Goal: Task Accomplishment & Management: Complete application form

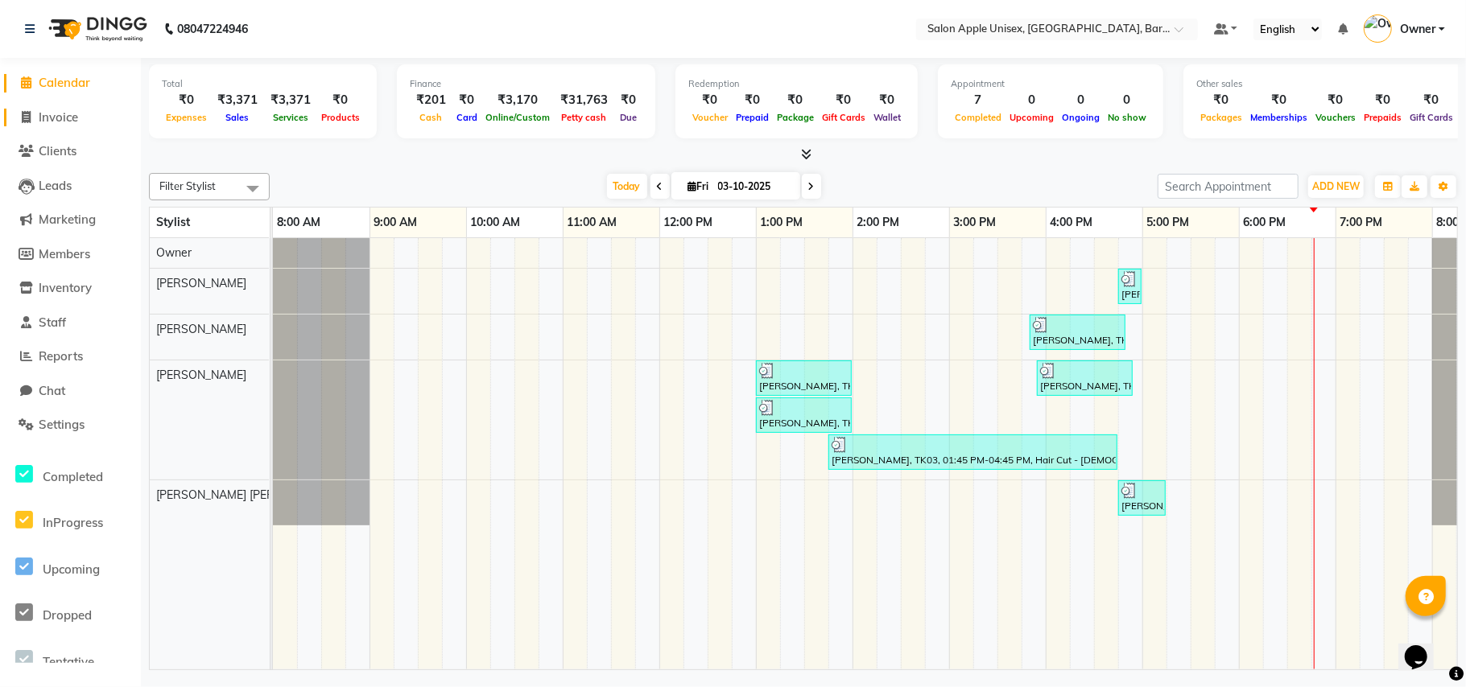
click at [52, 117] on span "Invoice" at bounding box center [58, 116] width 39 height 15
select select "service"
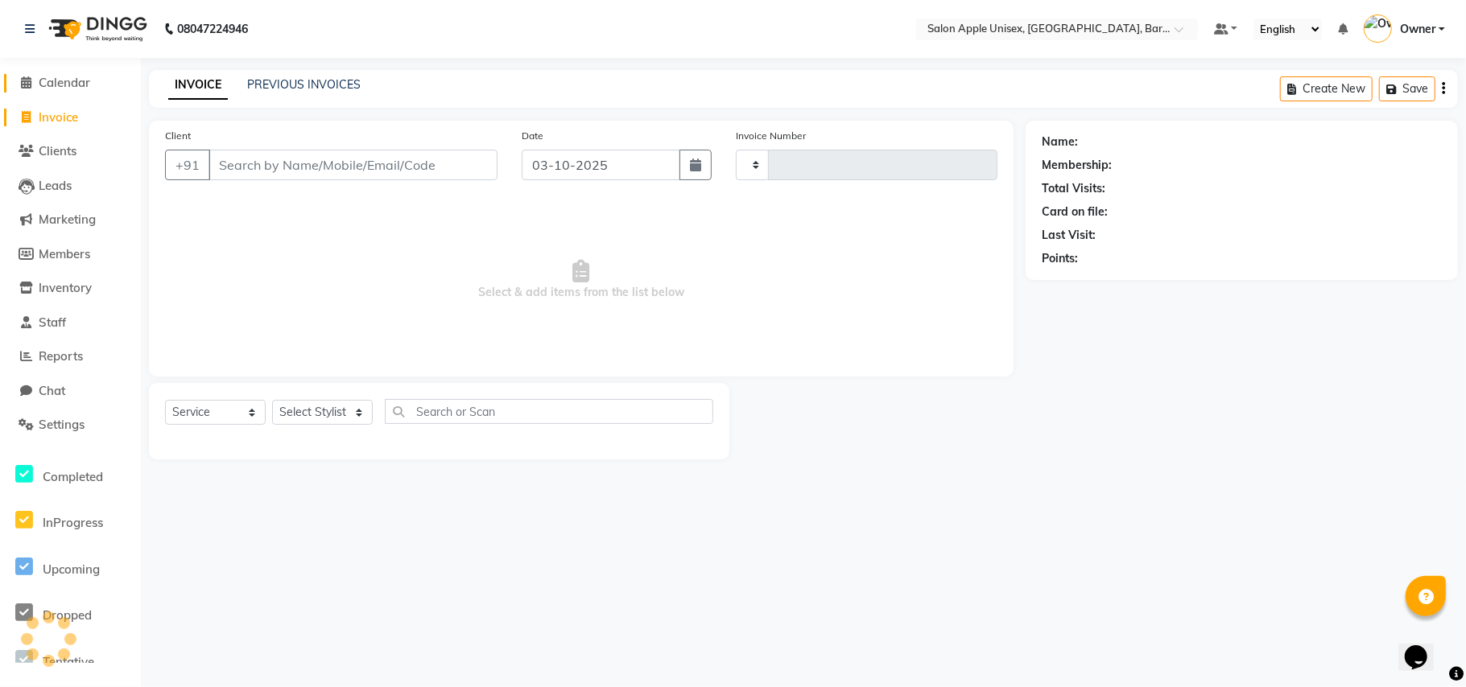
type input "0613"
select select "4957"
click at [94, 87] on link "Calendar" at bounding box center [70, 83] width 133 height 19
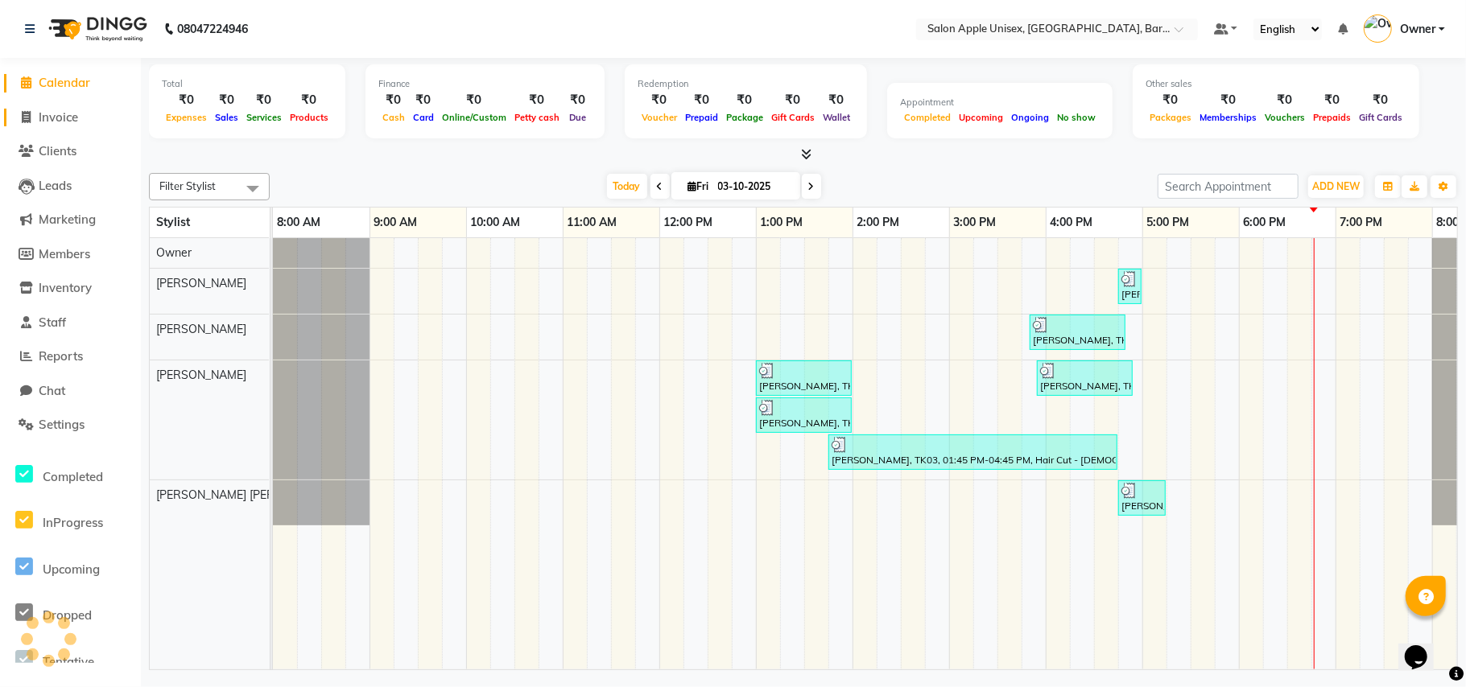
click at [68, 116] on span "Invoice" at bounding box center [58, 116] width 39 height 15
select select "service"
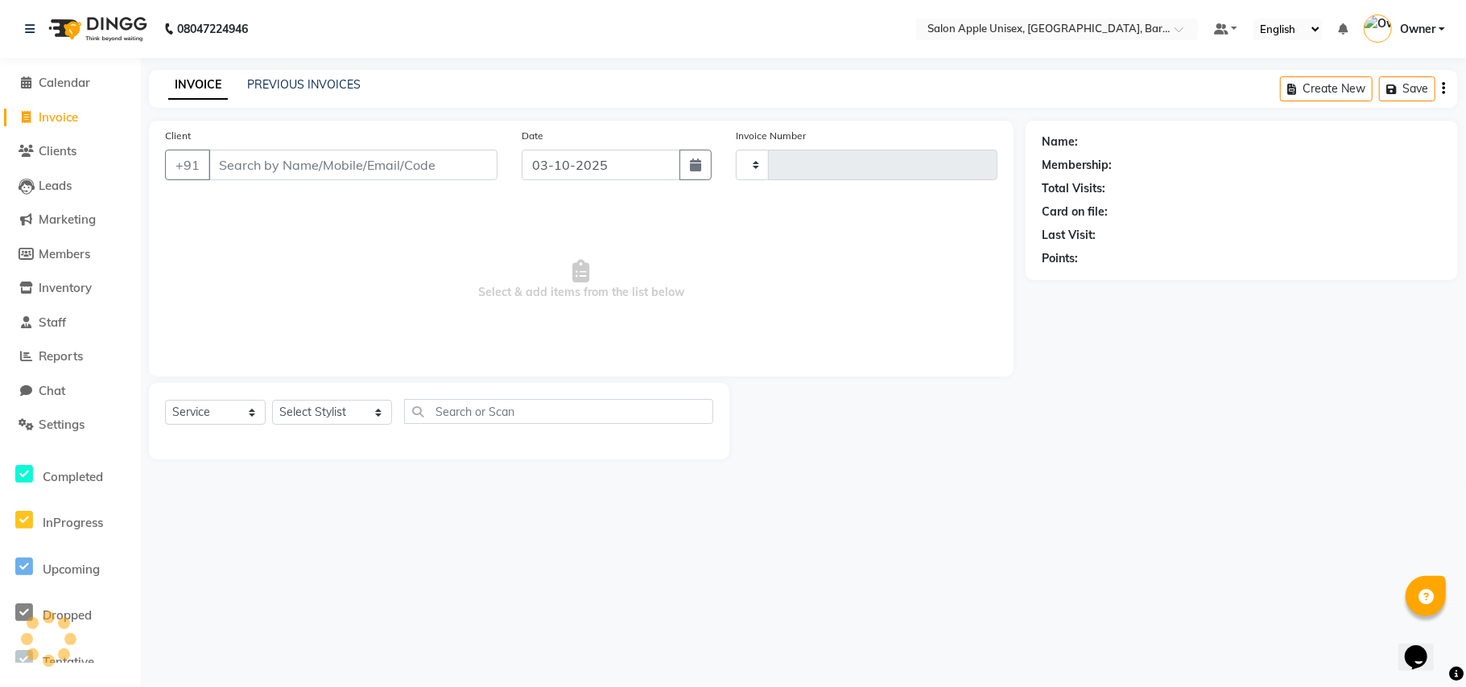
type input "0613"
select select "4957"
click at [249, 165] on input "Client" at bounding box center [352, 165] width 289 height 31
type input "8975151151"
click at [478, 167] on span "Add Client" at bounding box center [456, 165] width 64 height 16
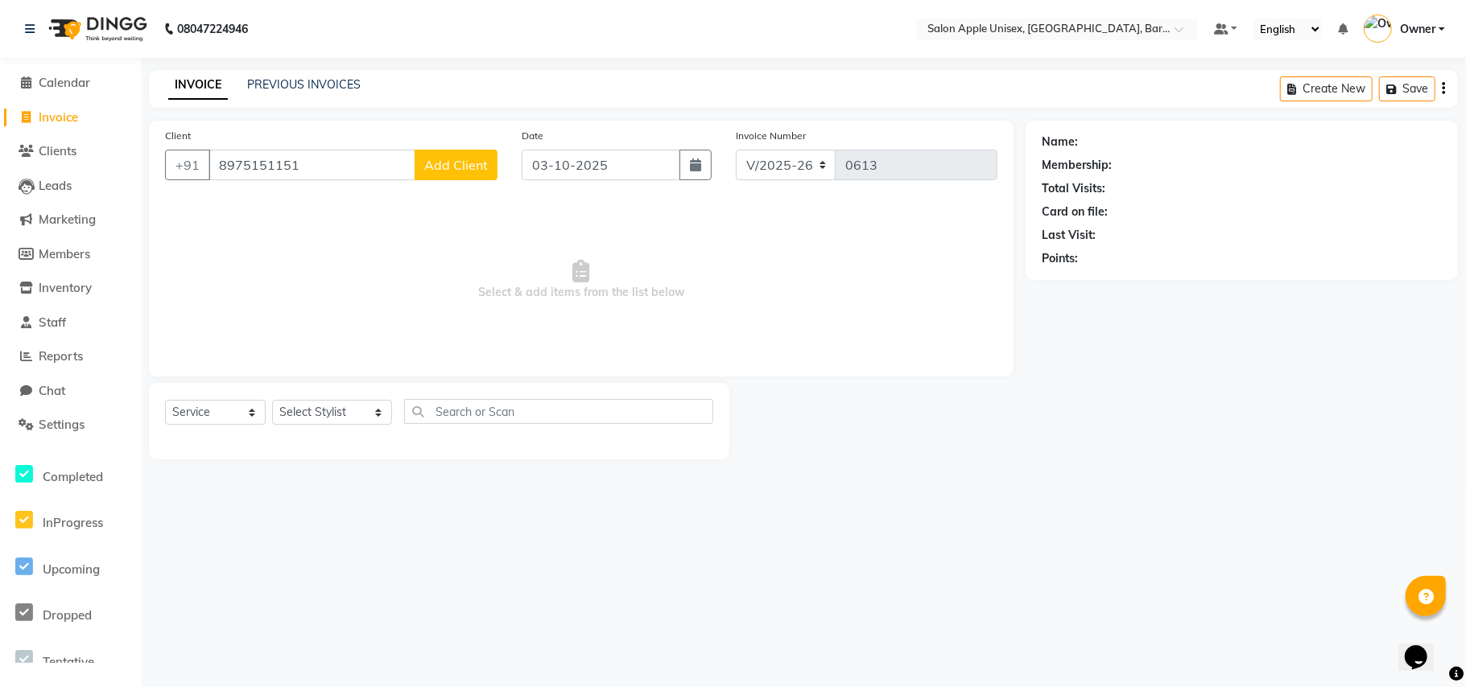
select select "22"
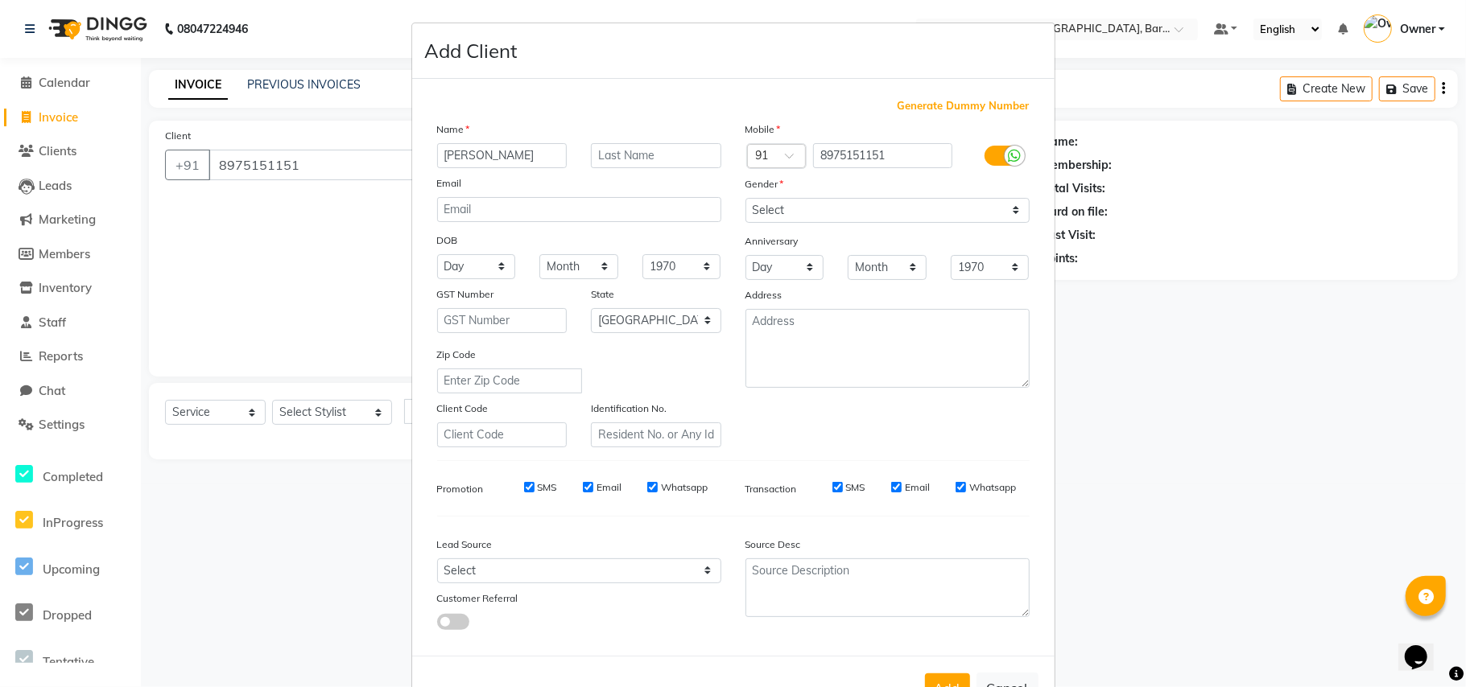
type input "[PERSON_NAME]"
click at [619, 153] on input "text" at bounding box center [656, 155] width 130 height 25
type input "[PERSON_NAME]"
click at [761, 217] on select "Select [DEMOGRAPHIC_DATA] [DEMOGRAPHIC_DATA] Other Prefer Not To Say" at bounding box center [887, 210] width 284 height 25
select select "[DEMOGRAPHIC_DATA]"
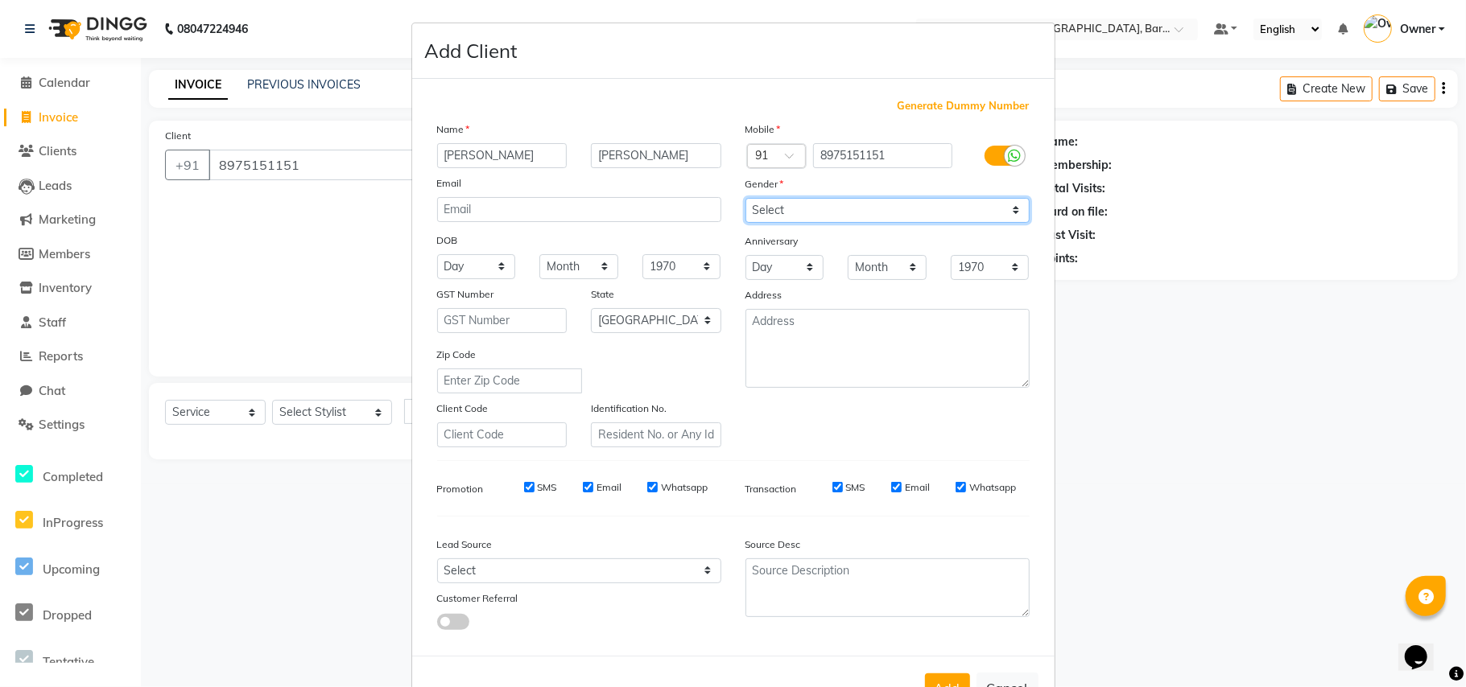
click at [745, 198] on select "Select [DEMOGRAPHIC_DATA] [DEMOGRAPHIC_DATA] Other Prefer Not To Say" at bounding box center [887, 210] width 284 height 25
click at [935, 675] on button "Add" at bounding box center [947, 688] width 45 height 29
select select
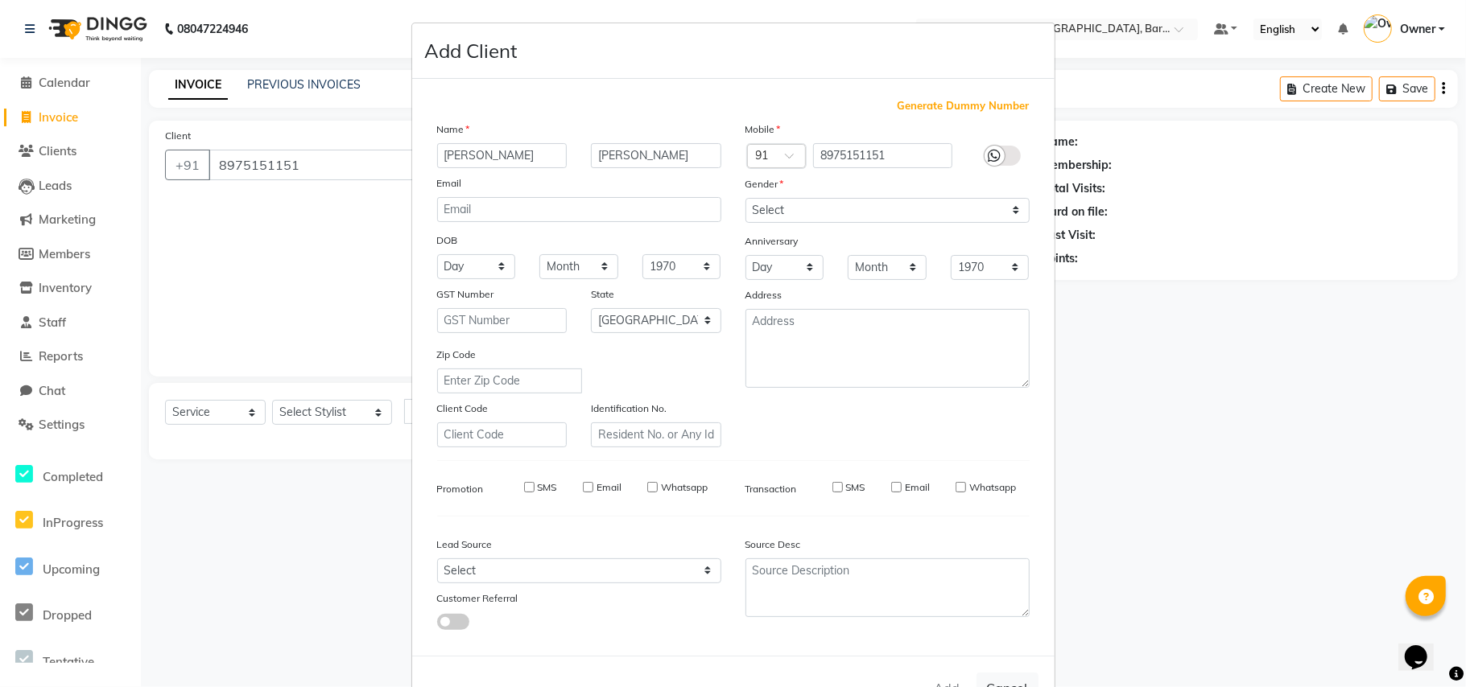
select select "null"
select select
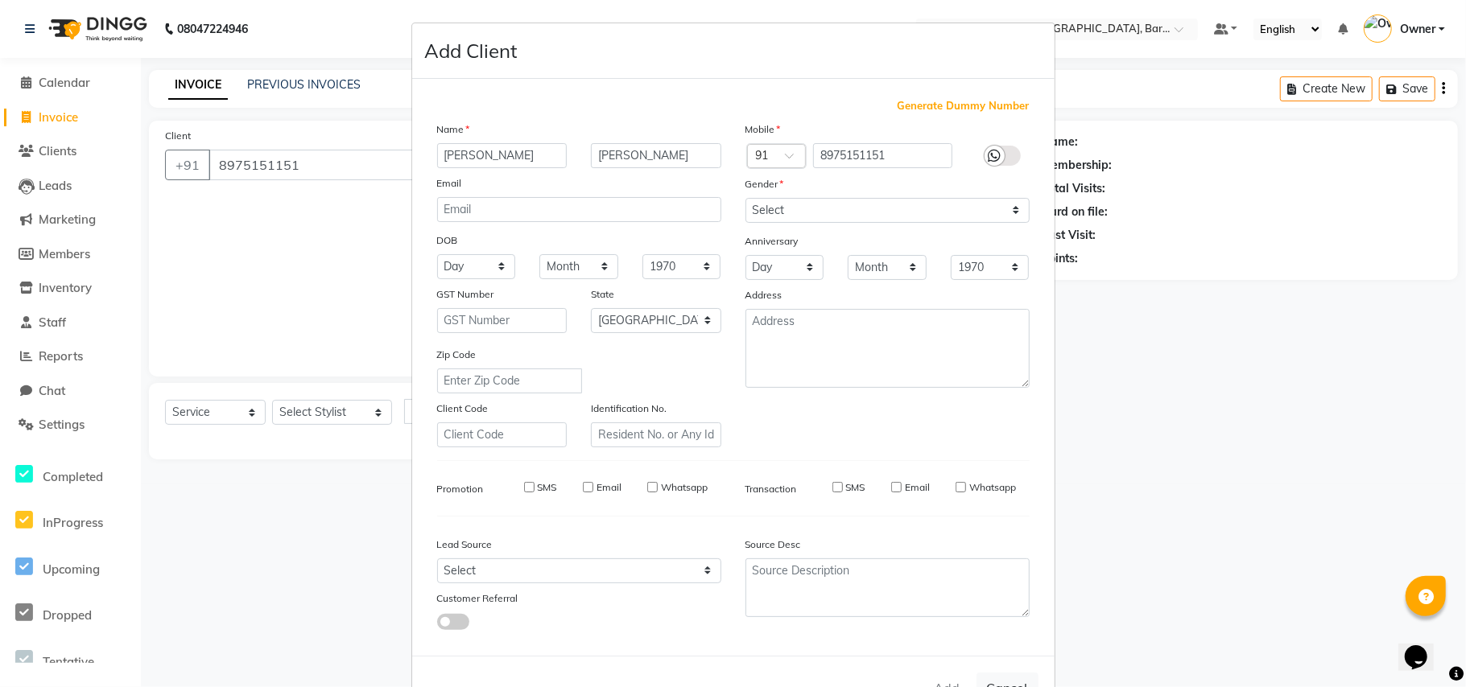
checkbox input "false"
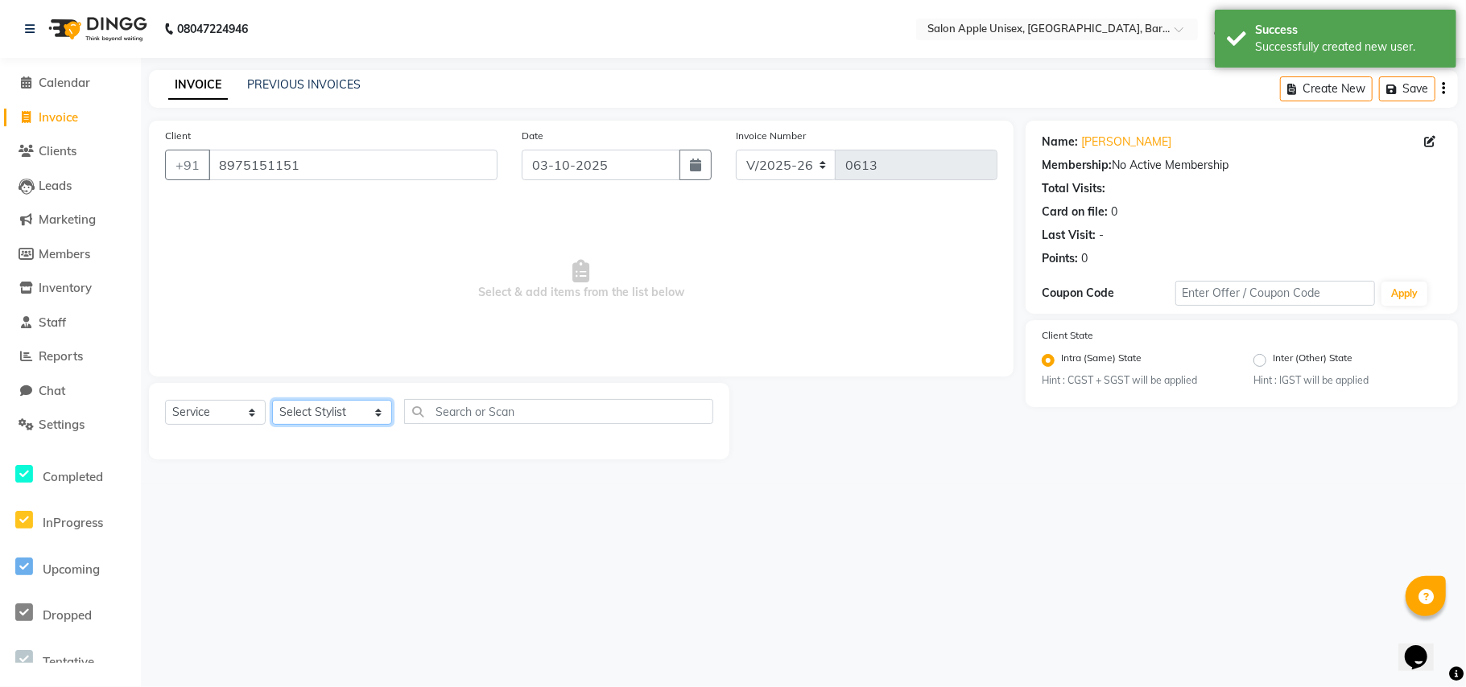
click at [316, 409] on select "Select Stylist [PERSON_NAME] [PERSON_NAME] [PERSON_NAME] [PERSON_NAME] Owner [P…" at bounding box center [332, 412] width 120 height 25
select select "63751"
click at [272, 400] on select "Select Stylist [PERSON_NAME] [PERSON_NAME] [PERSON_NAME] [PERSON_NAME] Owner [P…" at bounding box center [332, 412] width 120 height 25
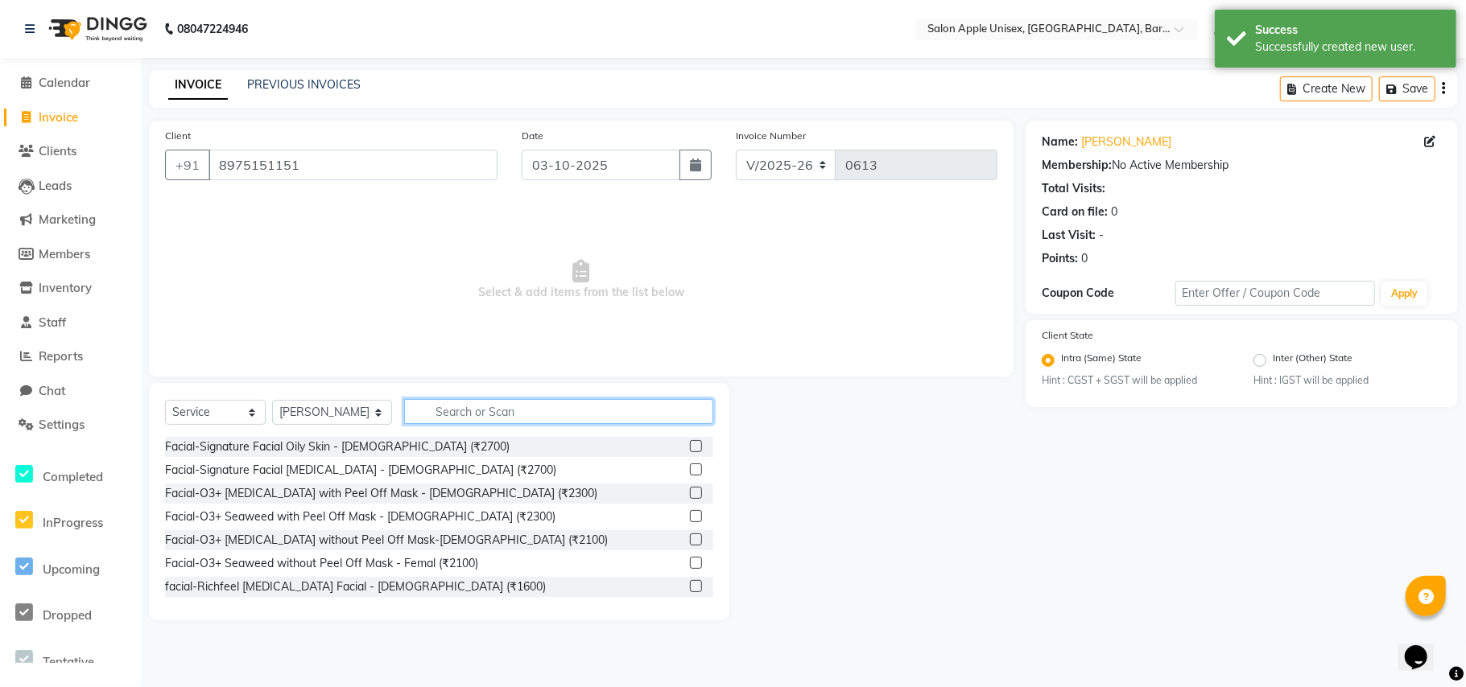
click at [468, 411] on input "text" at bounding box center [558, 411] width 309 height 25
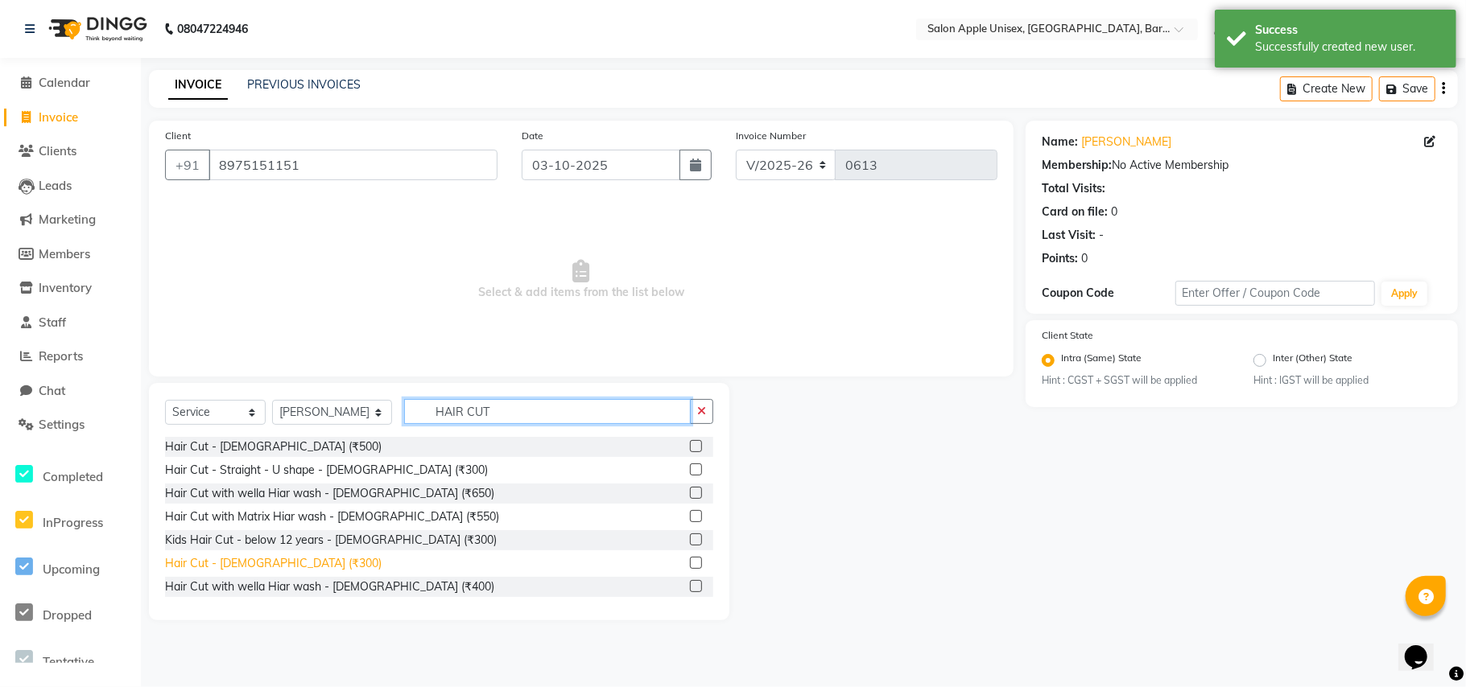
type input "HAIR CUT"
click at [269, 561] on div "Hair Cut - [DEMOGRAPHIC_DATA] (₹300)" at bounding box center [273, 563] width 217 height 17
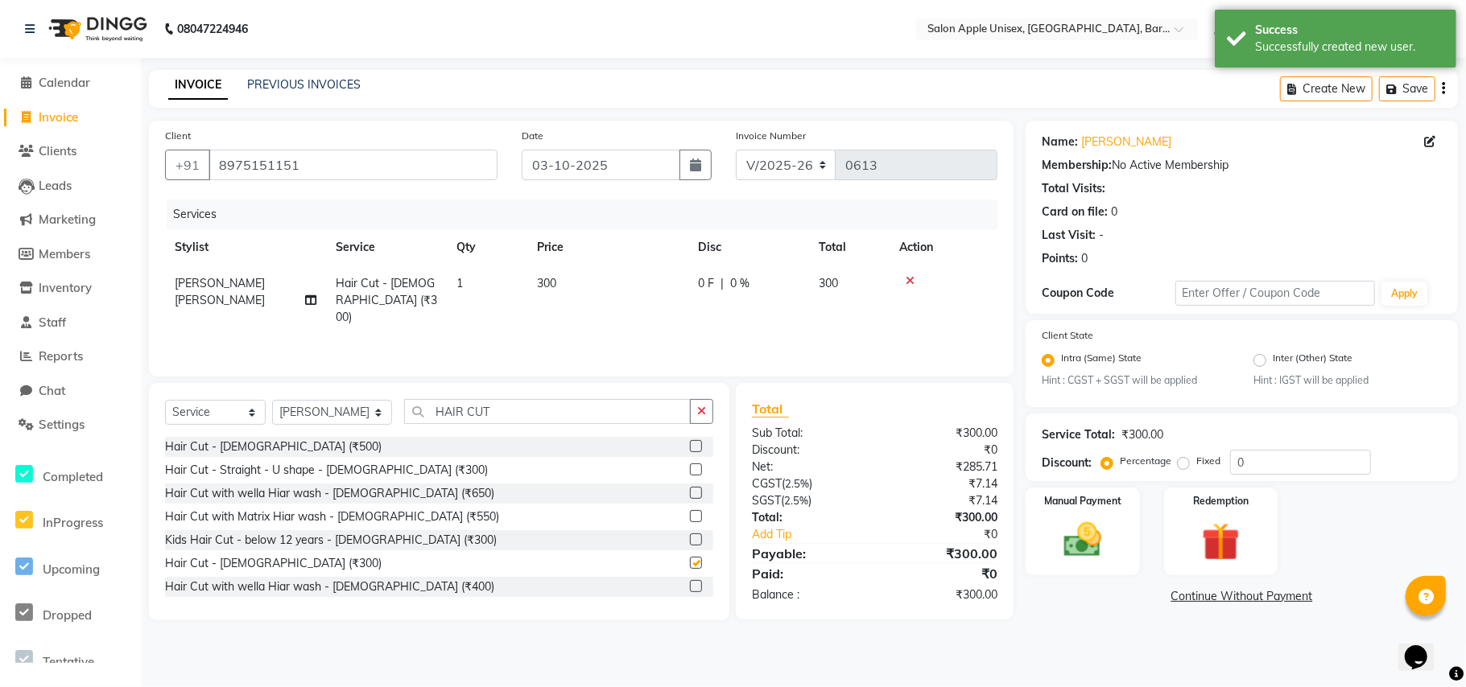
checkbox input "false"
drag, startPoint x: 1273, startPoint y: 477, endPoint x: 1212, endPoint y: 478, distance: 60.4
click at [1212, 478] on div "Service Total: ₹300.00 Discount: Percentage Fixed 0" at bounding box center [1242, 448] width 432 height 68
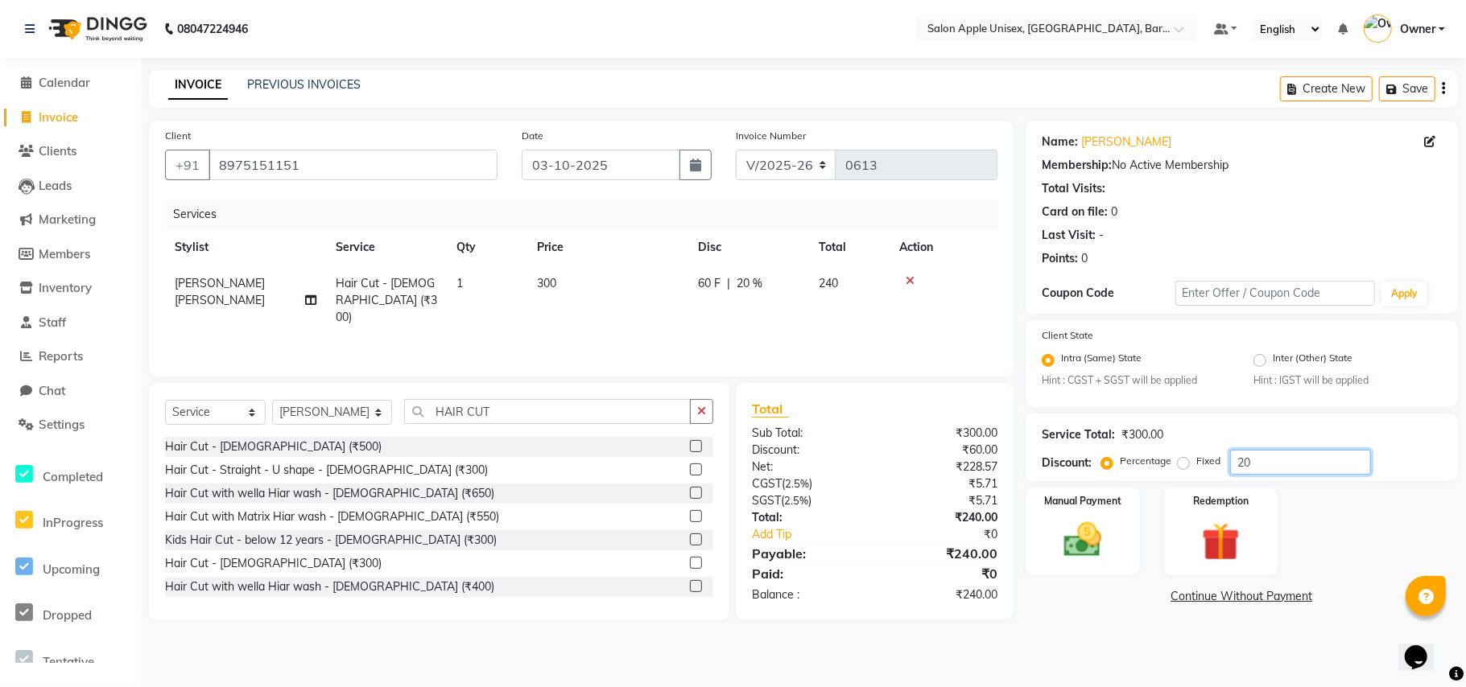
type input "2"
type input "33"
click at [865, 374] on div "Client [PHONE_NUMBER] Date [DATE] Invoice Number V/2025 V/[PHONE_NUMBER] Servic…" at bounding box center [581, 249] width 865 height 256
click at [1083, 541] on img at bounding box center [1082, 540] width 64 height 45
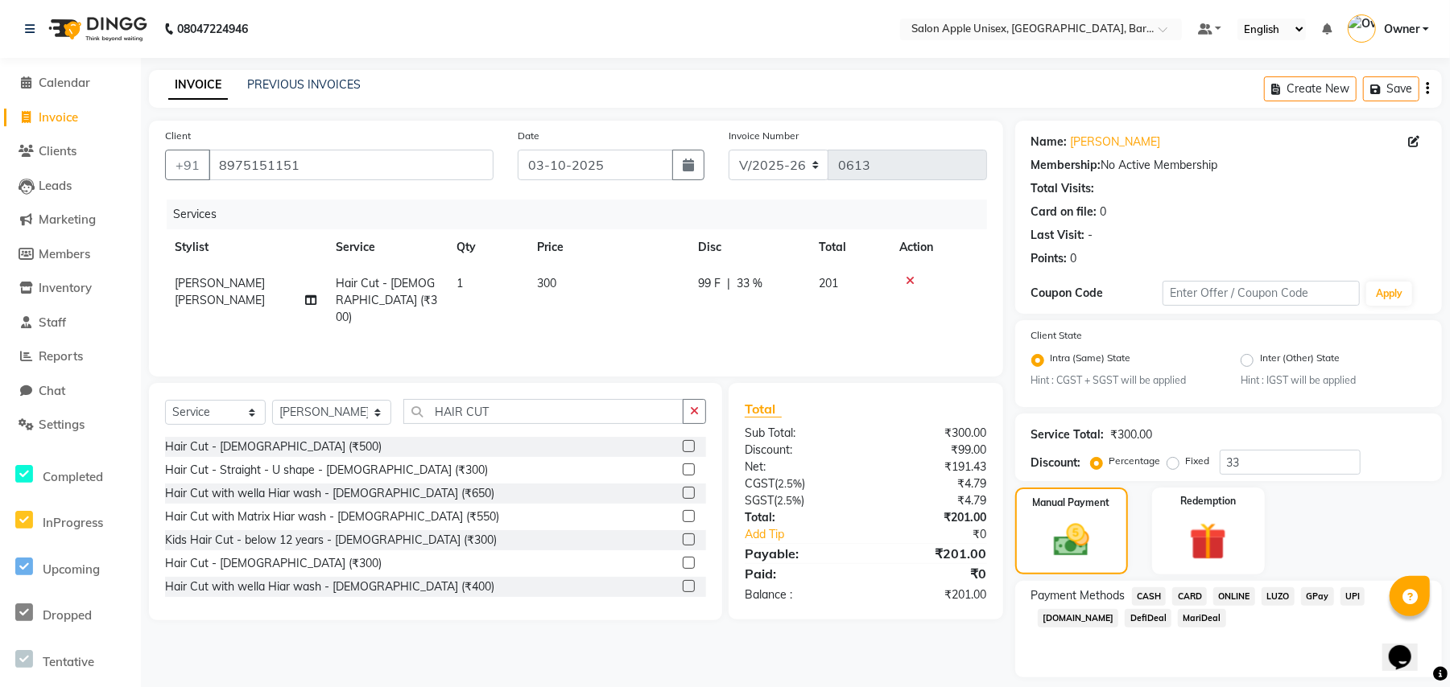
scroll to position [46, 0]
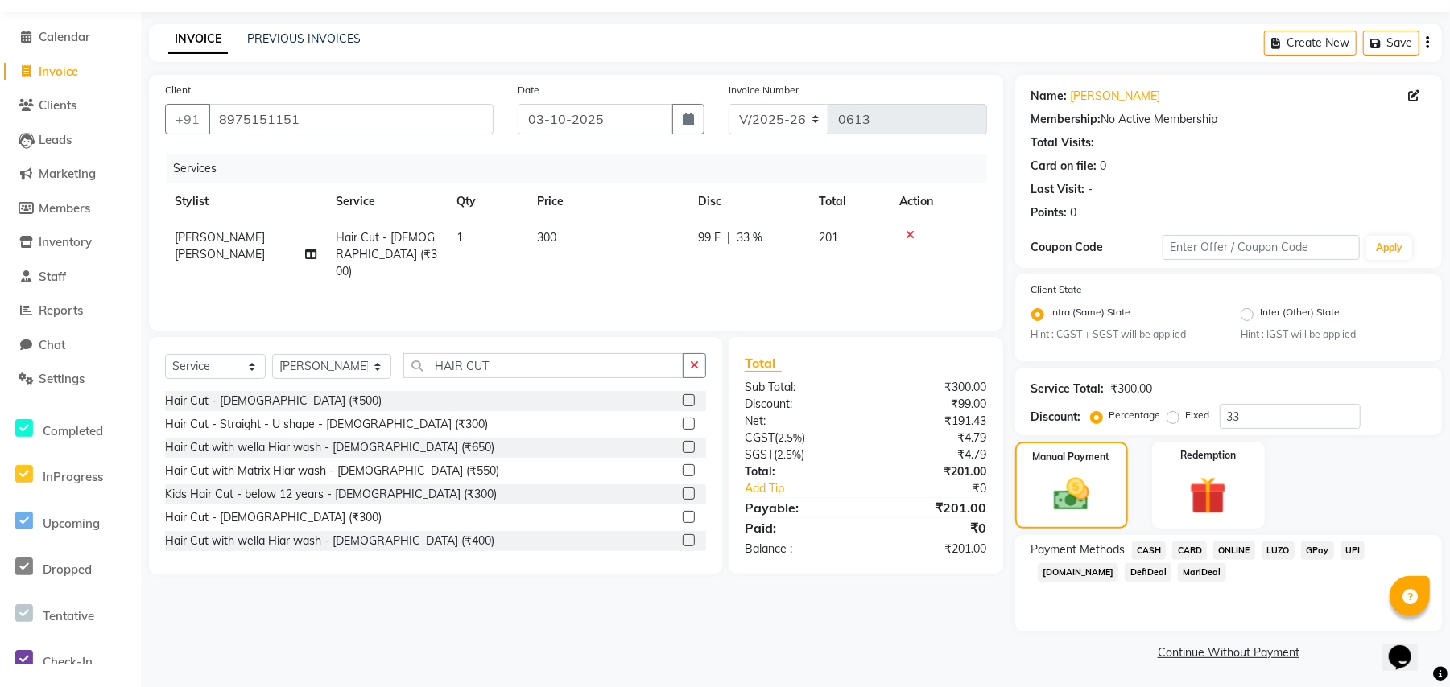
click at [1228, 542] on span "ONLINE" at bounding box center [1234, 551] width 42 height 19
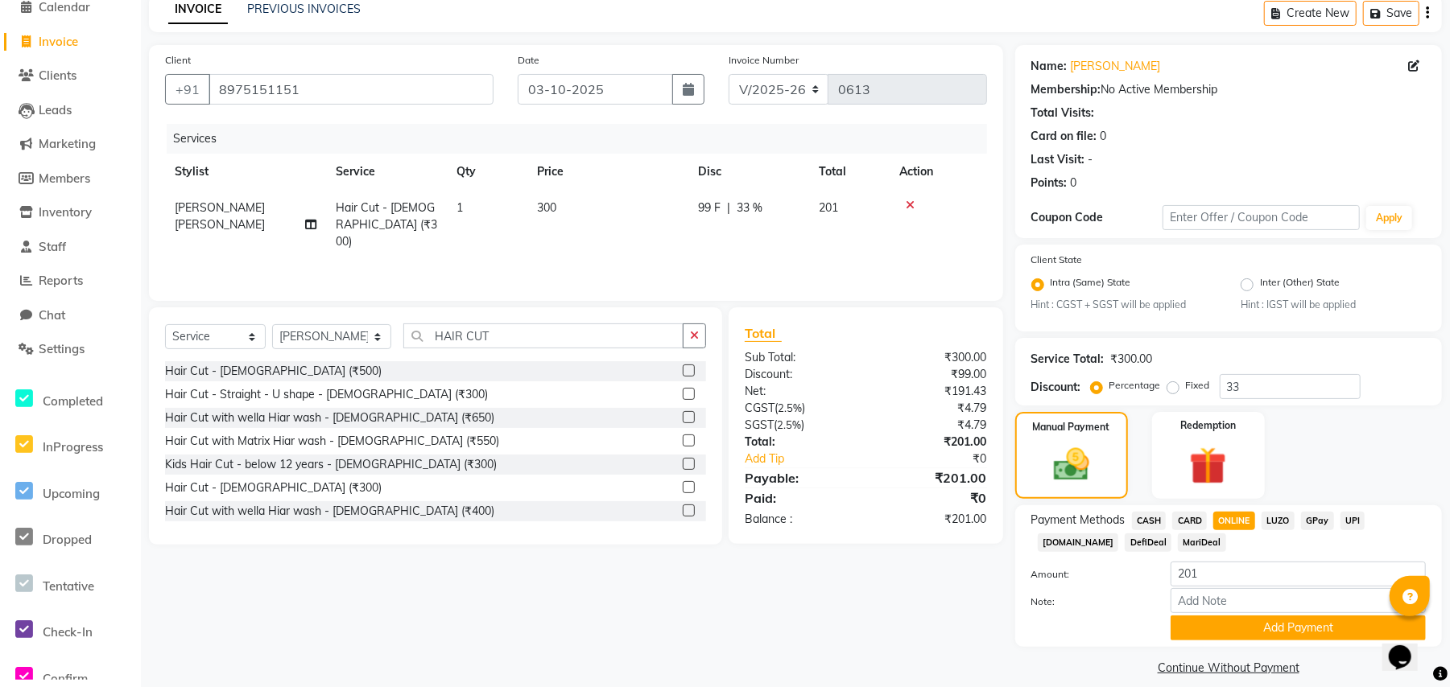
scroll to position [92, 0]
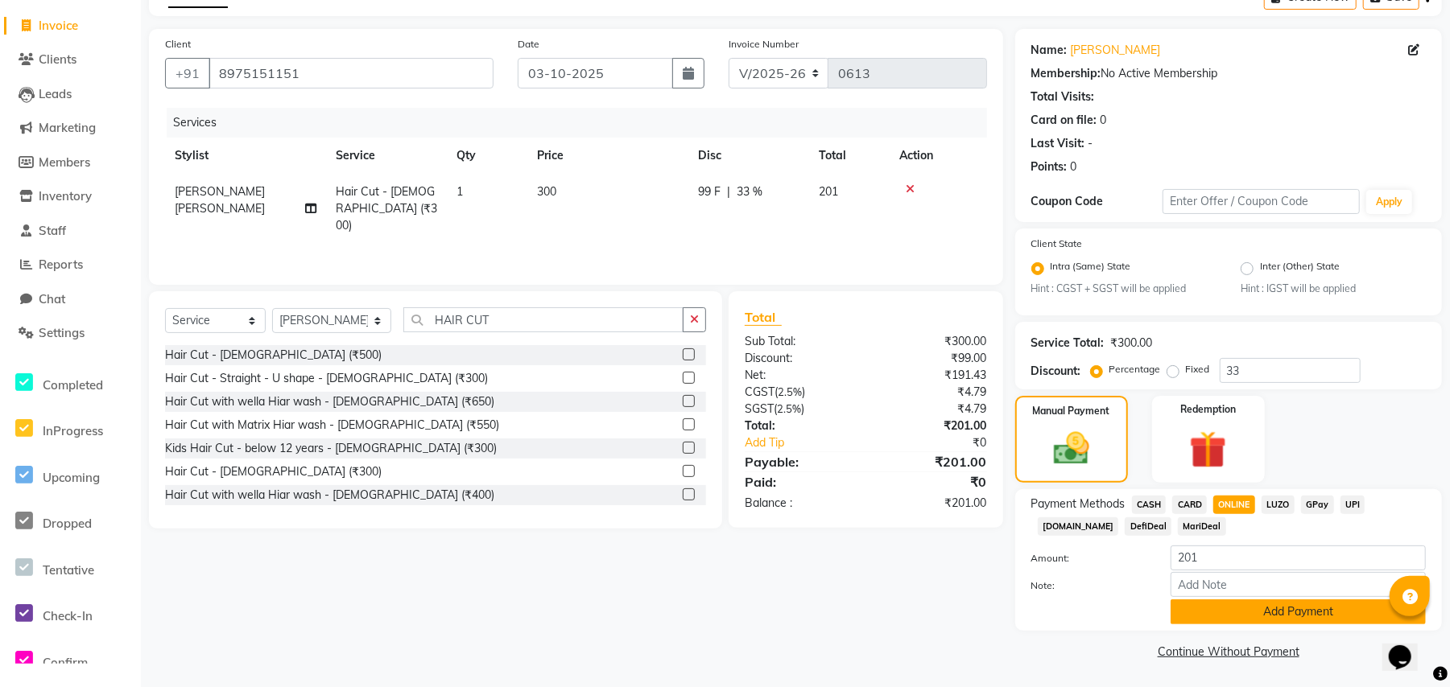
click at [1259, 619] on button "Add Payment" at bounding box center [1297, 612] width 255 height 25
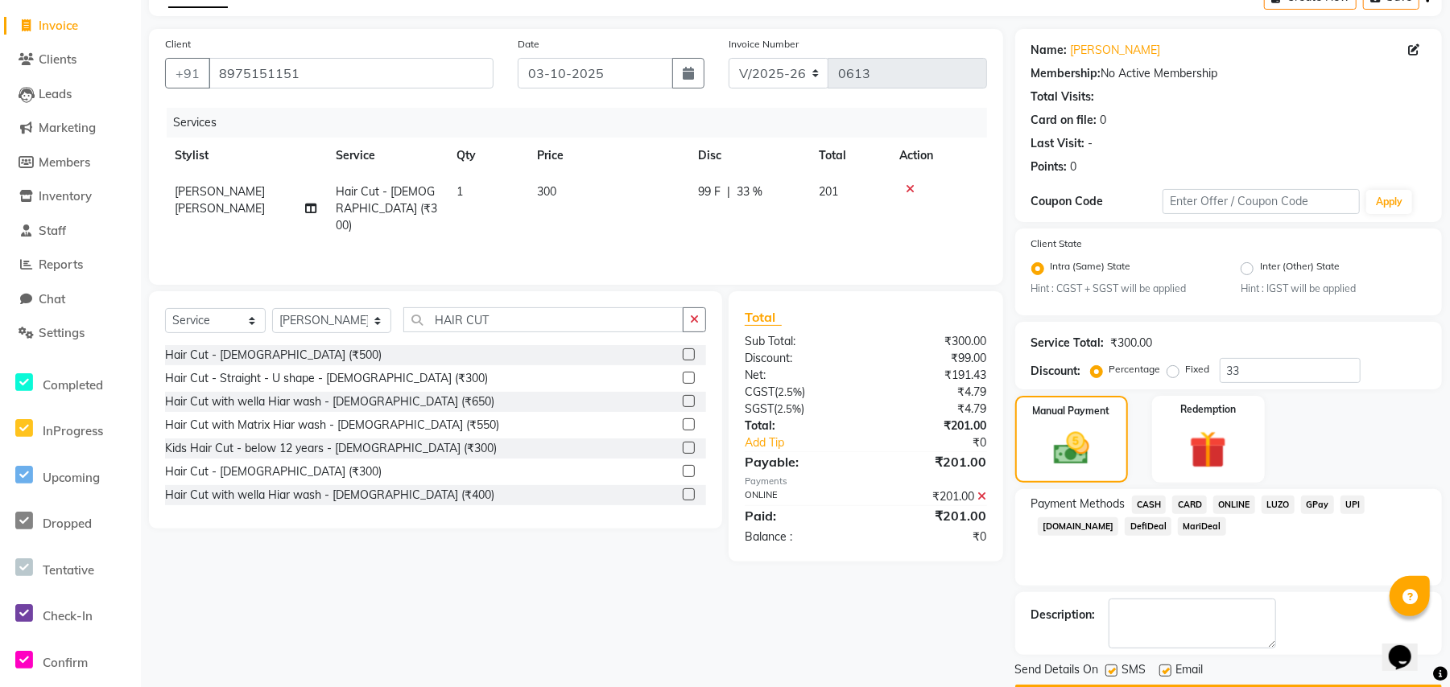
click at [1230, 504] on span "ONLINE" at bounding box center [1234, 505] width 42 height 19
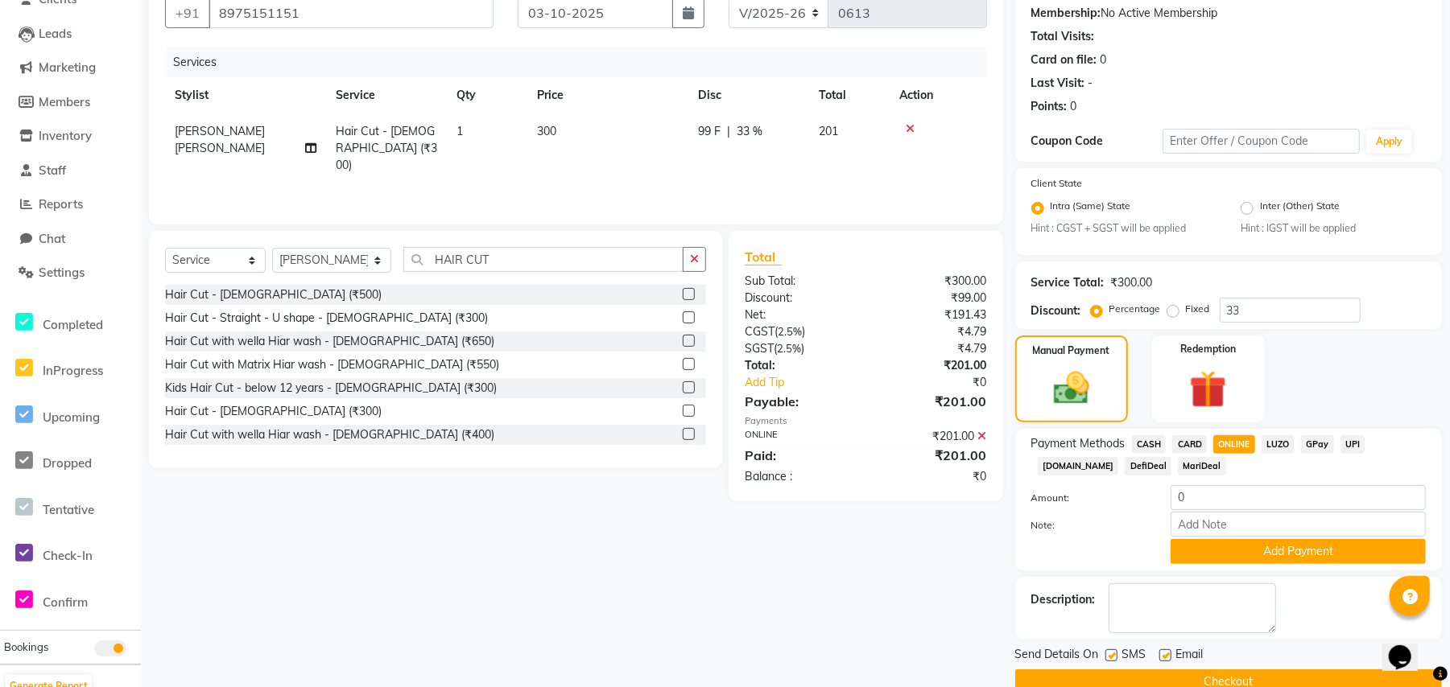
scroll to position [184, 0]
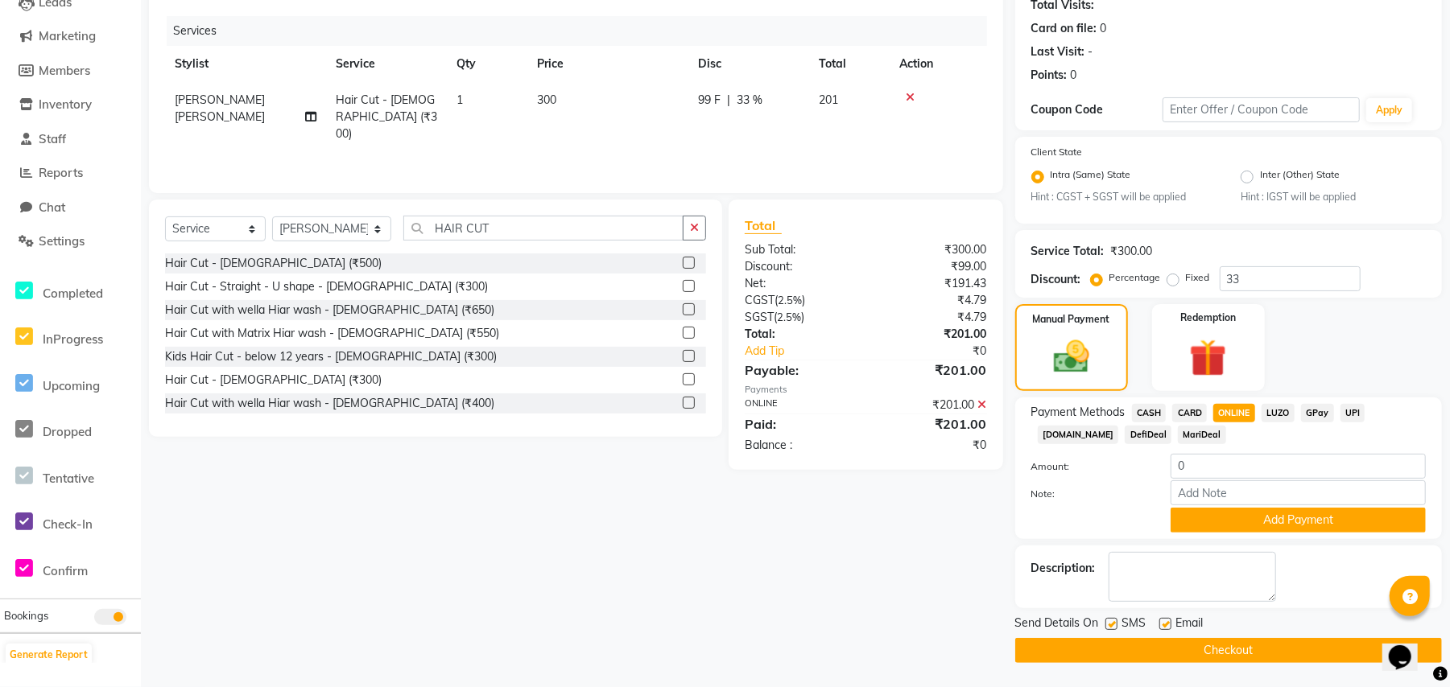
click at [988, 402] on div "₹201.00" at bounding box center [931, 405] width 133 height 17
click at [980, 406] on icon at bounding box center [982, 404] width 9 height 11
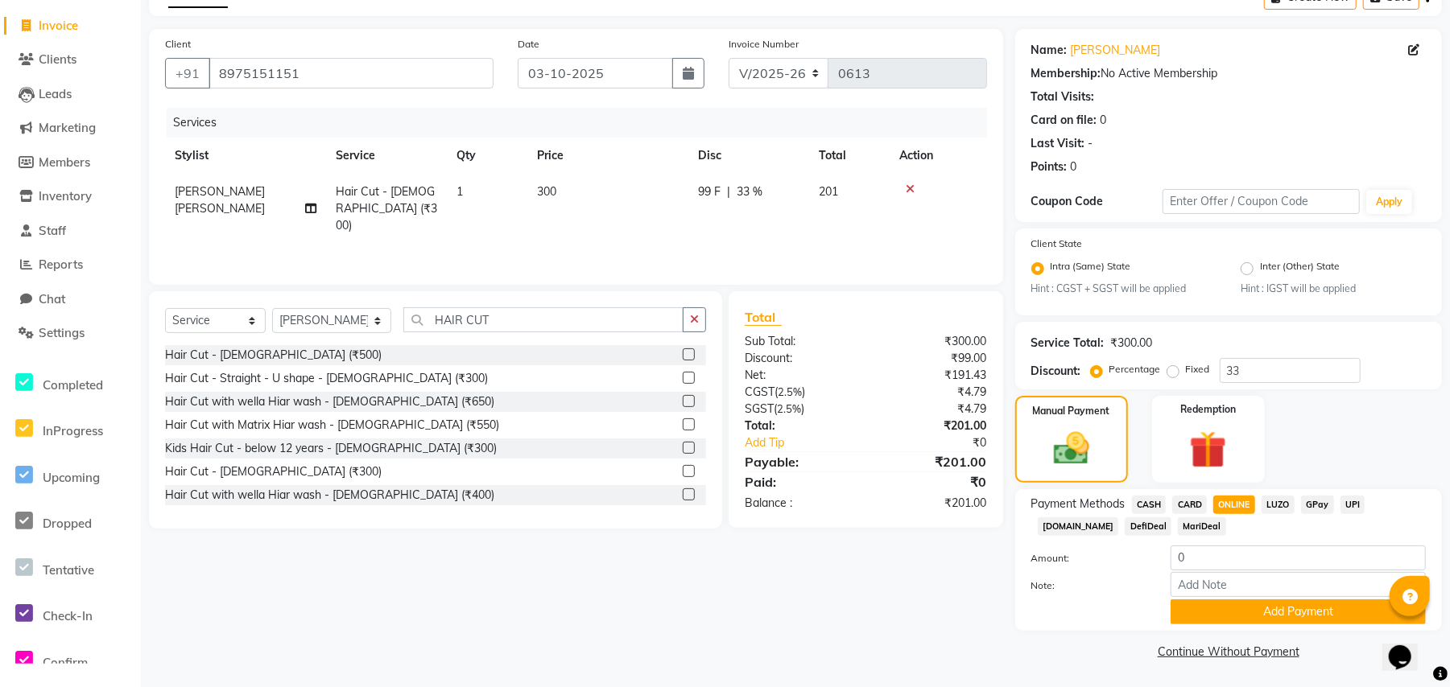
click at [1228, 497] on span "ONLINE" at bounding box center [1234, 505] width 42 height 19
type input "201"
drag, startPoint x: 1215, startPoint y: 558, endPoint x: 1143, endPoint y: 570, distance: 72.7
click at [1143, 570] on div "Amount: 201" at bounding box center [1228, 559] width 419 height 27
click at [1231, 500] on span "ONLINE" at bounding box center [1234, 505] width 42 height 19
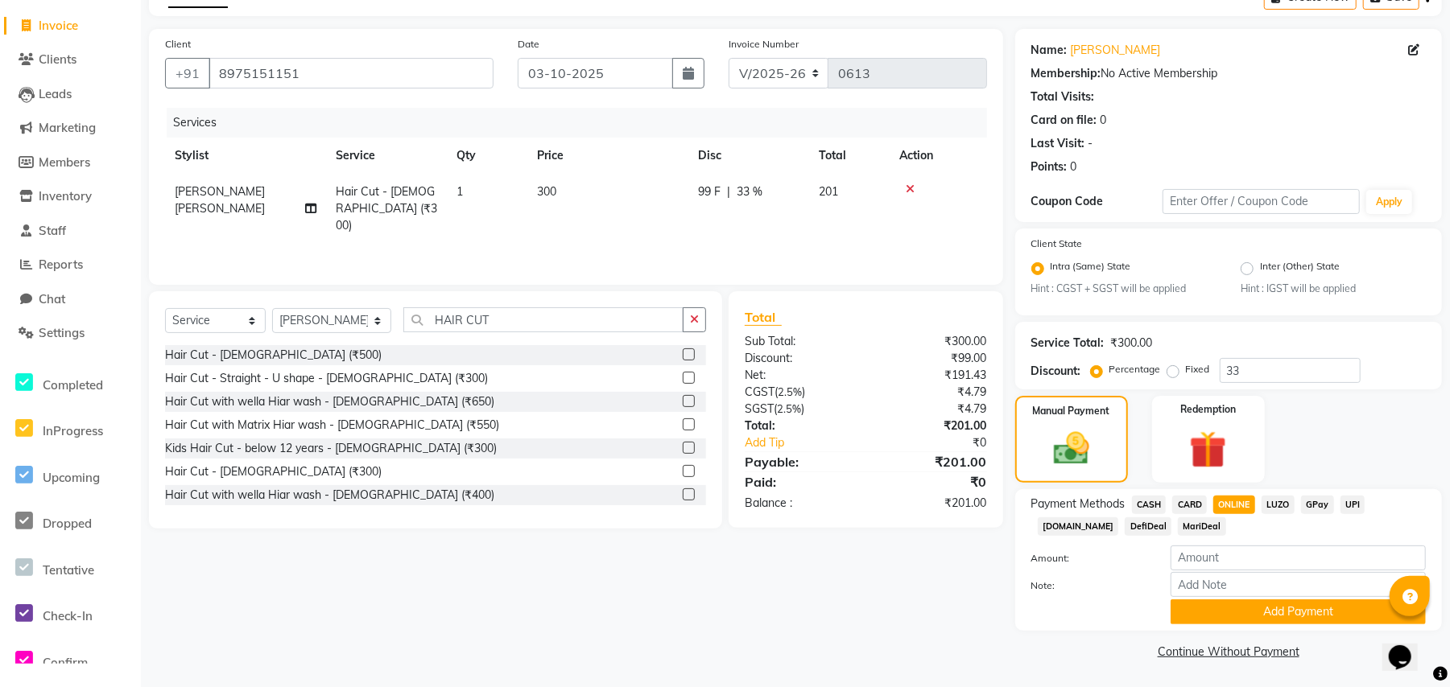
type input "201"
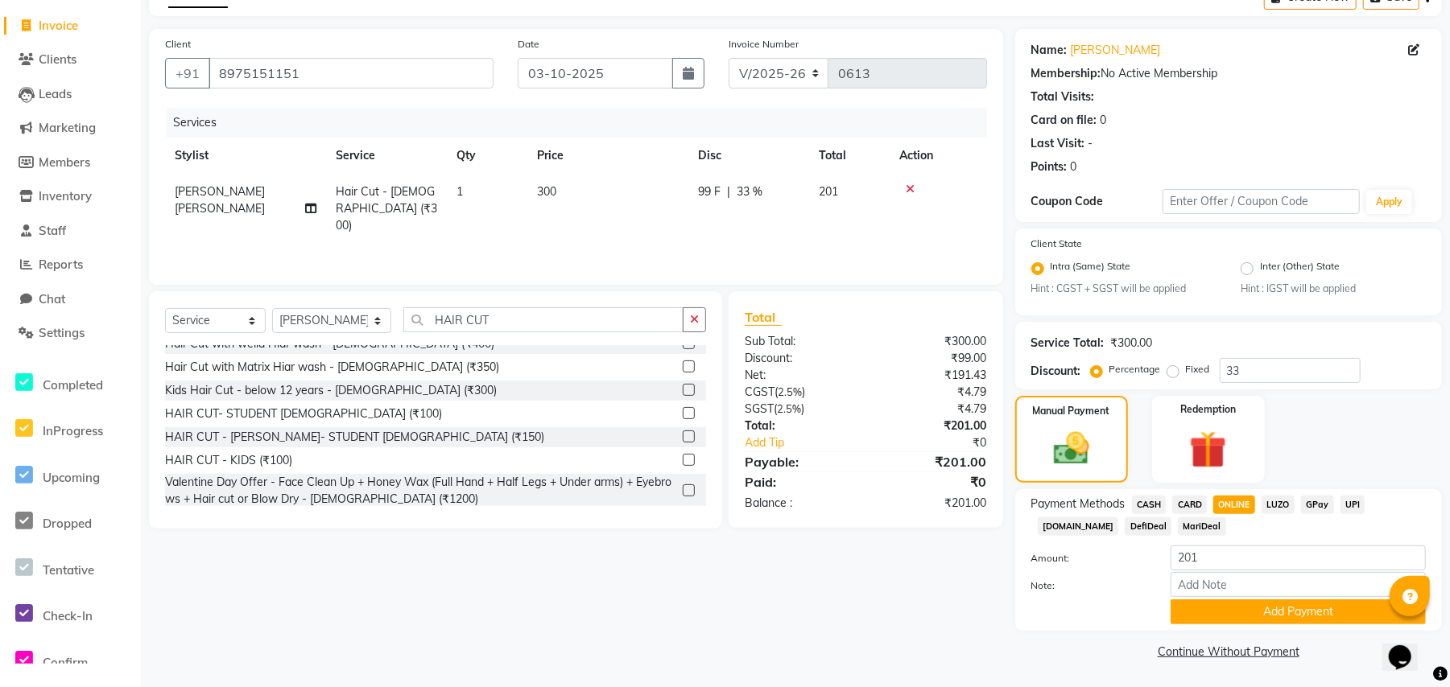
scroll to position [155, 0]
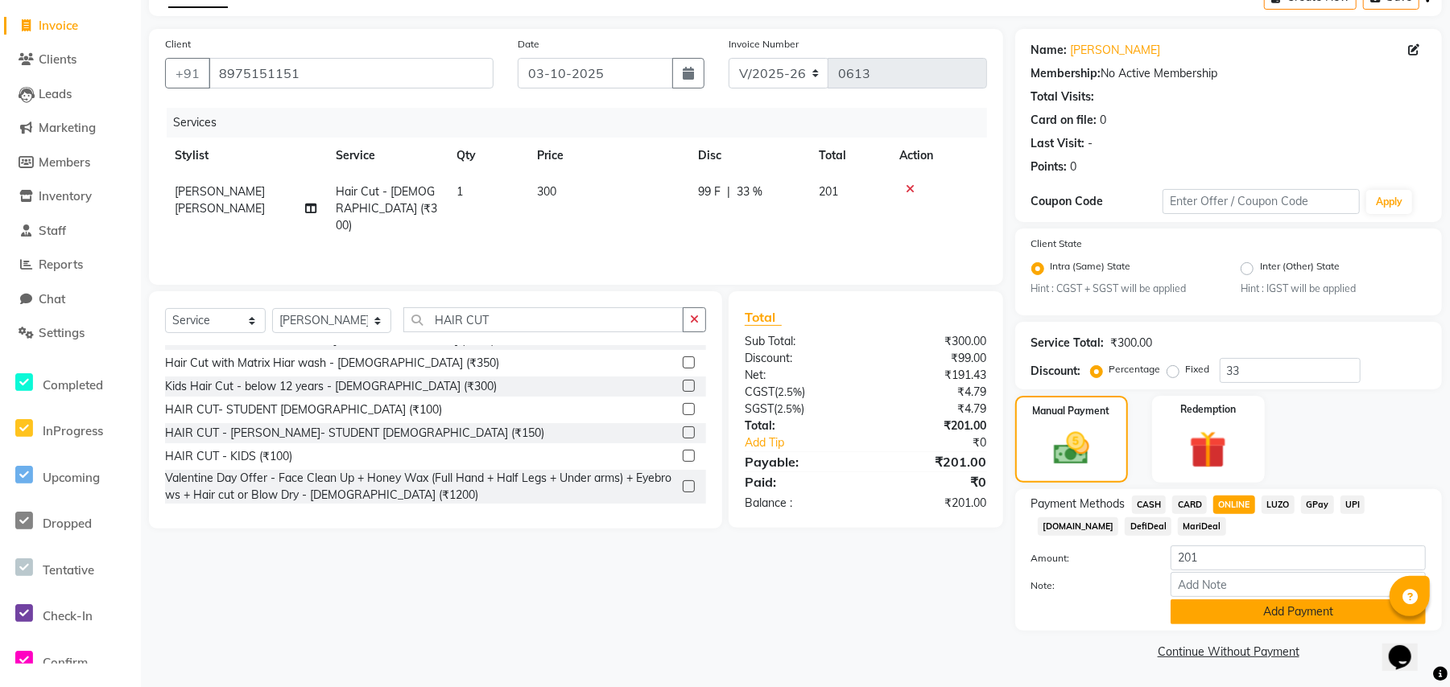
click at [1263, 609] on button "Add Payment" at bounding box center [1297, 612] width 255 height 25
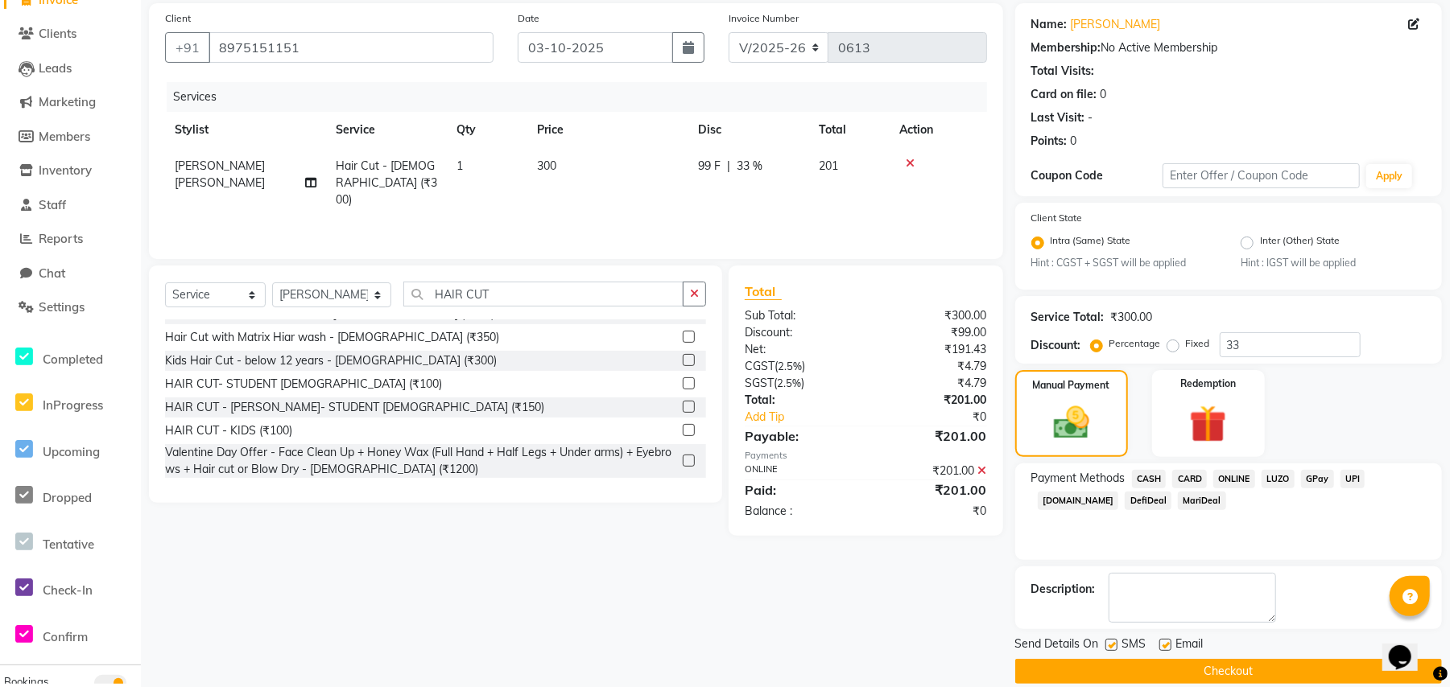
scroll to position [138, 0]
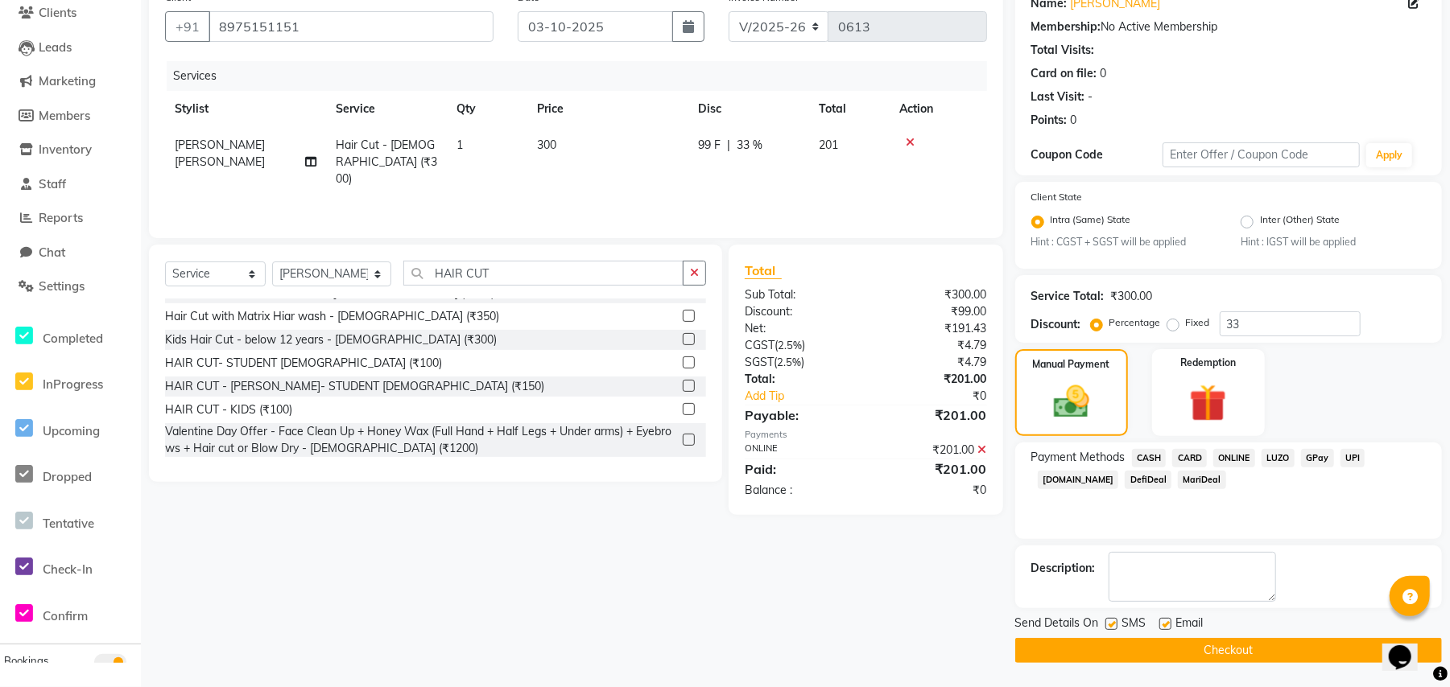
click at [1277, 652] on button "Checkout" at bounding box center [1228, 650] width 427 height 25
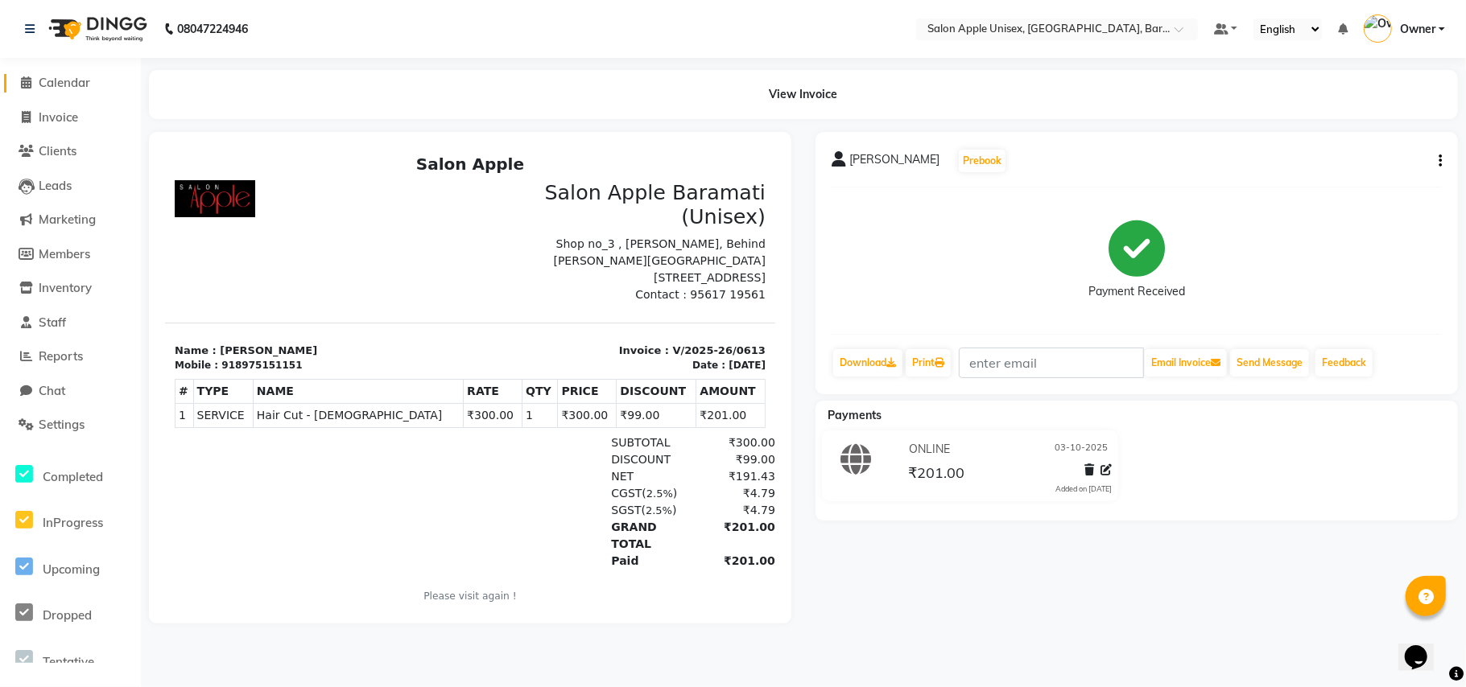
click at [97, 82] on link "Calendar" at bounding box center [70, 83] width 133 height 19
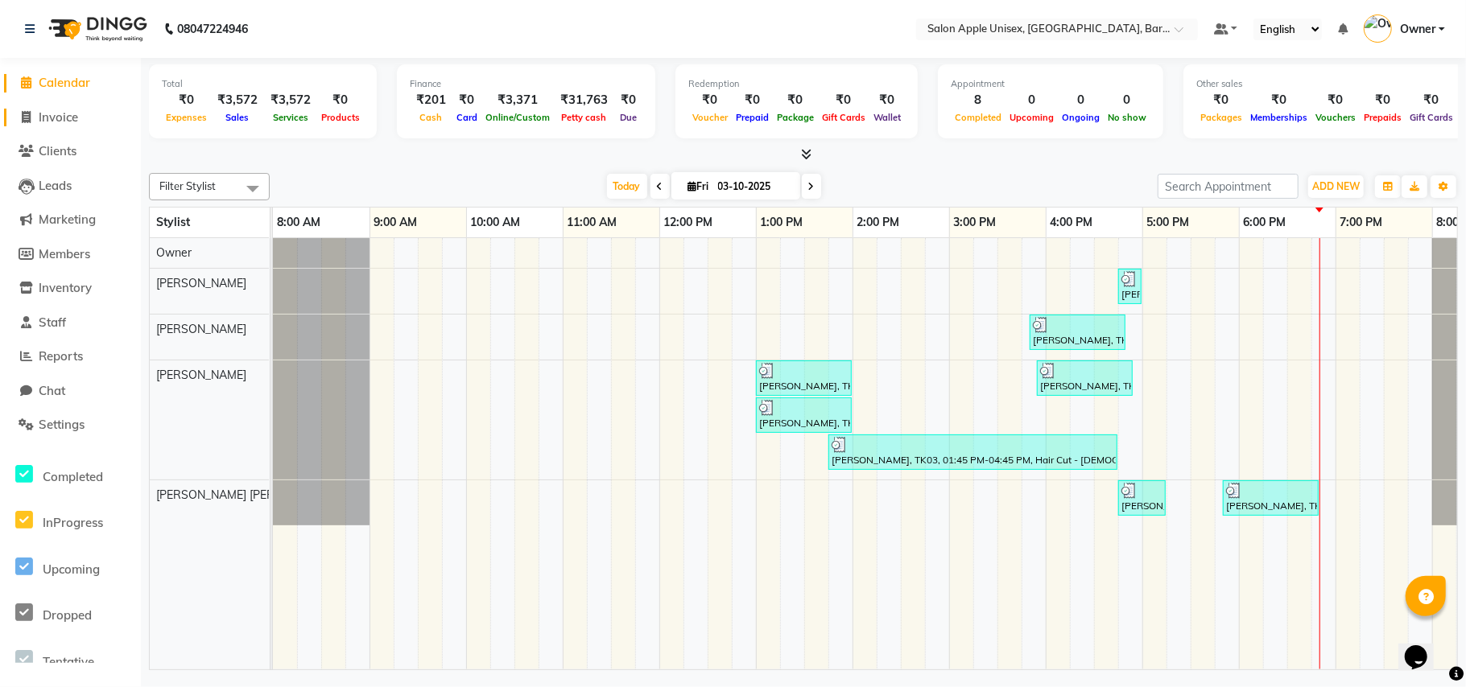
click at [78, 111] on span "Invoice" at bounding box center [58, 116] width 39 height 15
select select "service"
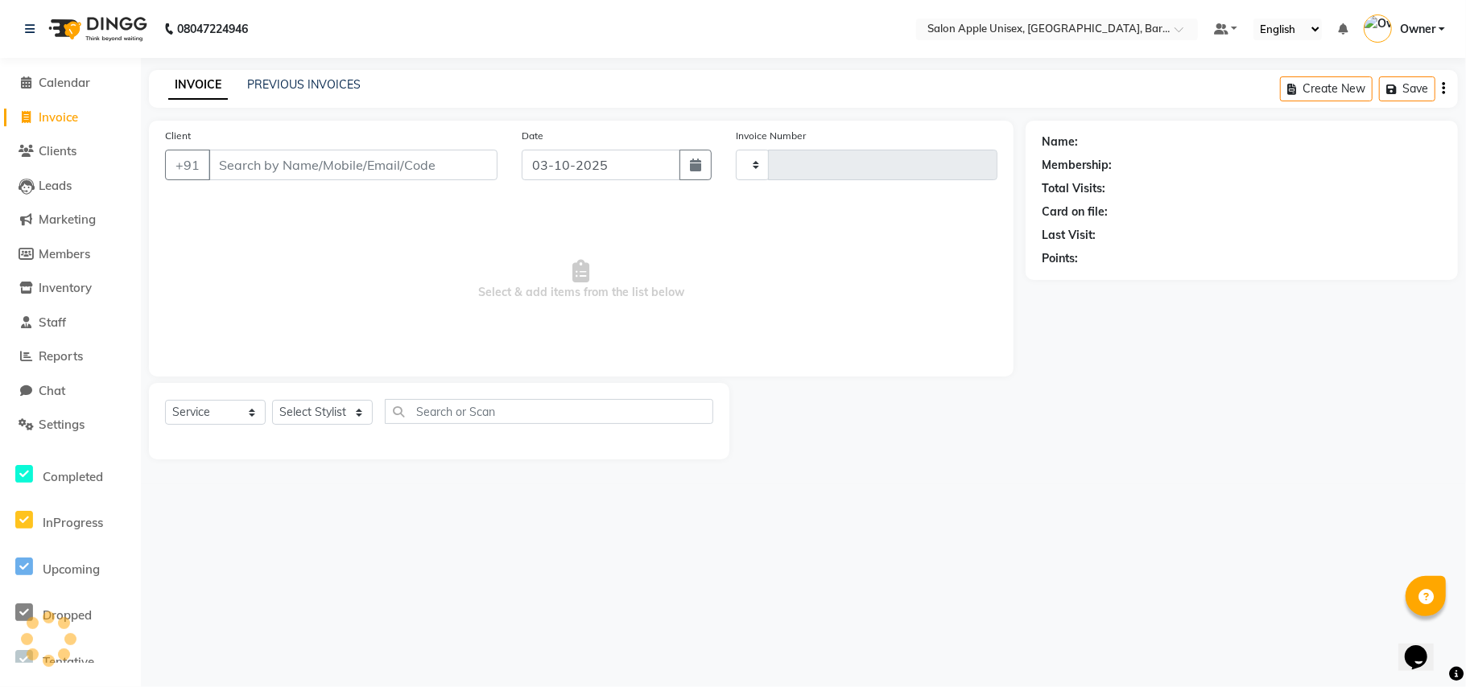
type input "0614"
select select "4957"
click at [301, 169] on input "Client" at bounding box center [352, 165] width 289 height 31
type input "9767207258"
click at [452, 163] on span "Add Client" at bounding box center [456, 165] width 64 height 16
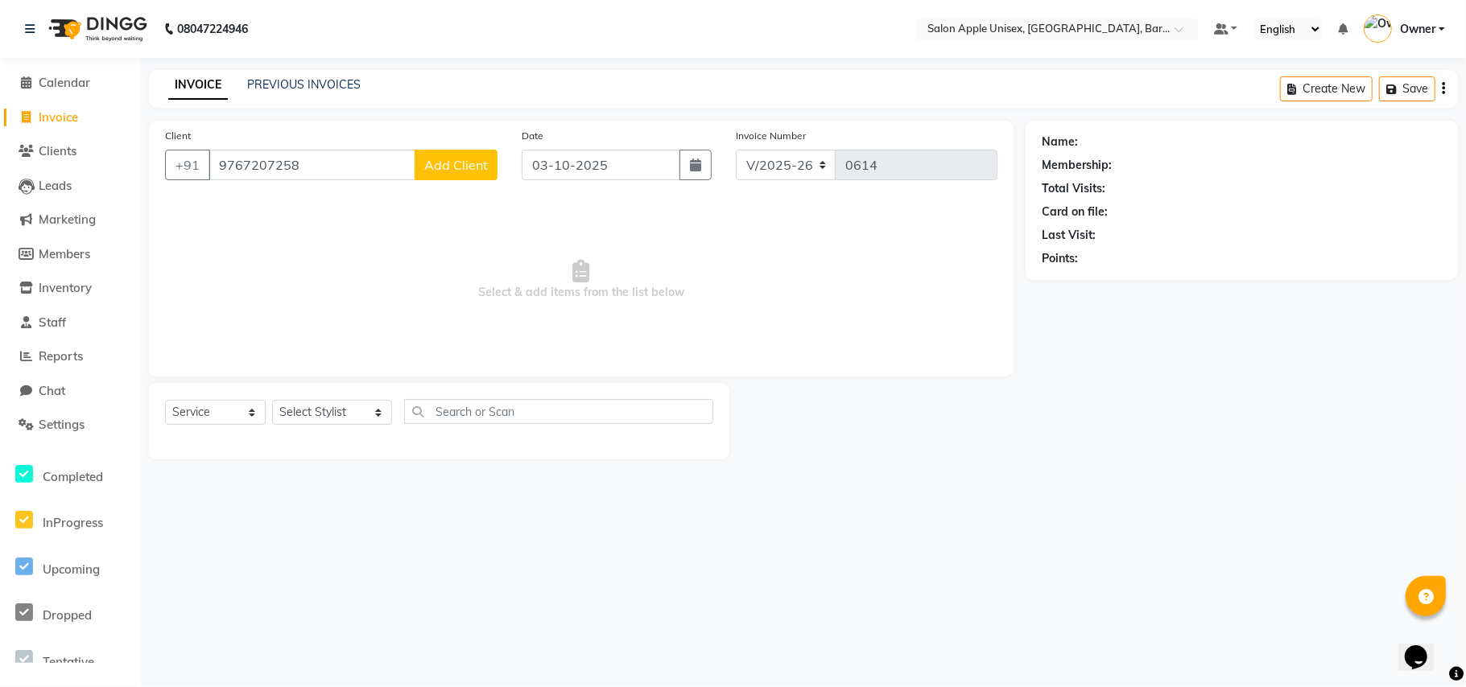
select select "22"
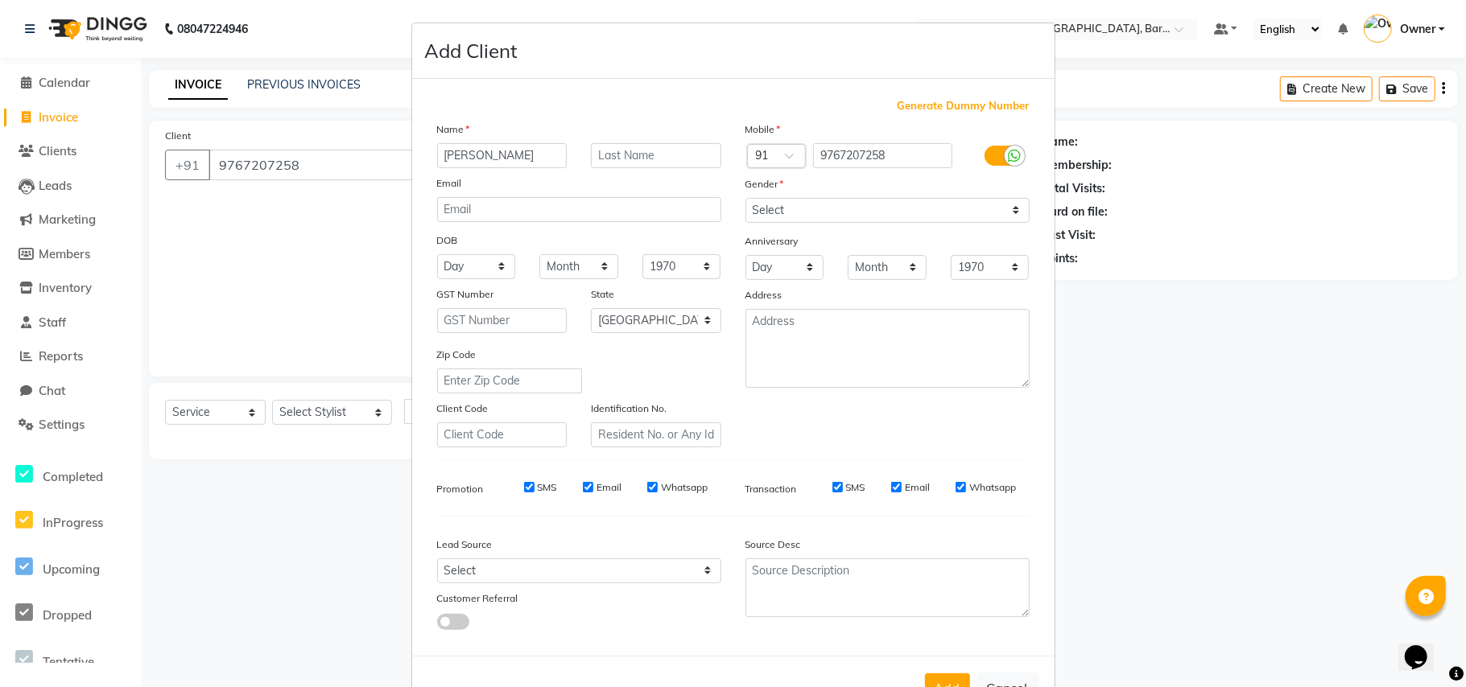
type input "[PERSON_NAME]"
click at [625, 158] on input "text" at bounding box center [656, 155] width 130 height 25
click at [816, 214] on select "Select [DEMOGRAPHIC_DATA] [DEMOGRAPHIC_DATA] Other Prefer Not To Say" at bounding box center [887, 210] width 284 height 25
click at [646, 153] on input "text" at bounding box center [656, 155] width 130 height 25
click at [805, 213] on select "Select [DEMOGRAPHIC_DATA] [DEMOGRAPHIC_DATA] Other Prefer Not To Say" at bounding box center [887, 210] width 284 height 25
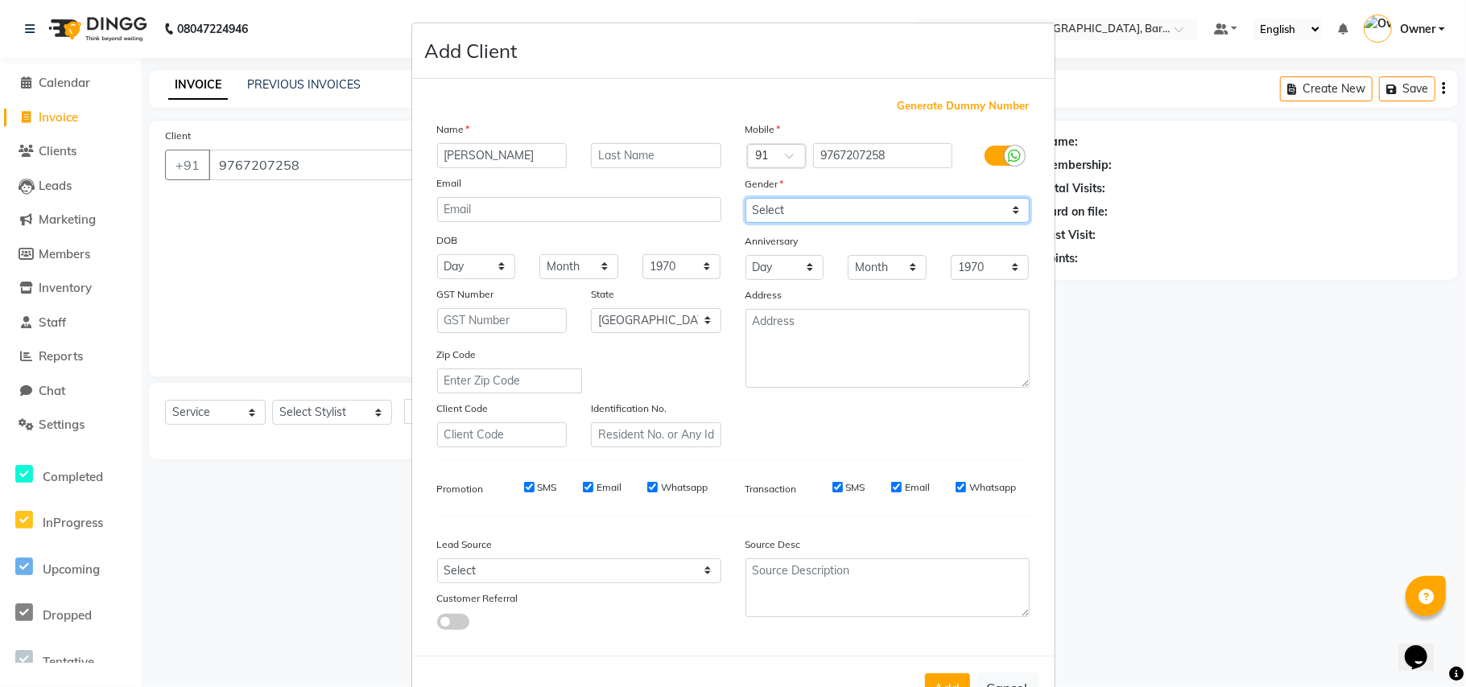
select select "[DEMOGRAPHIC_DATA]"
click at [745, 198] on select "Select [DEMOGRAPHIC_DATA] [DEMOGRAPHIC_DATA] Other Prefer Not To Say" at bounding box center [887, 210] width 284 height 25
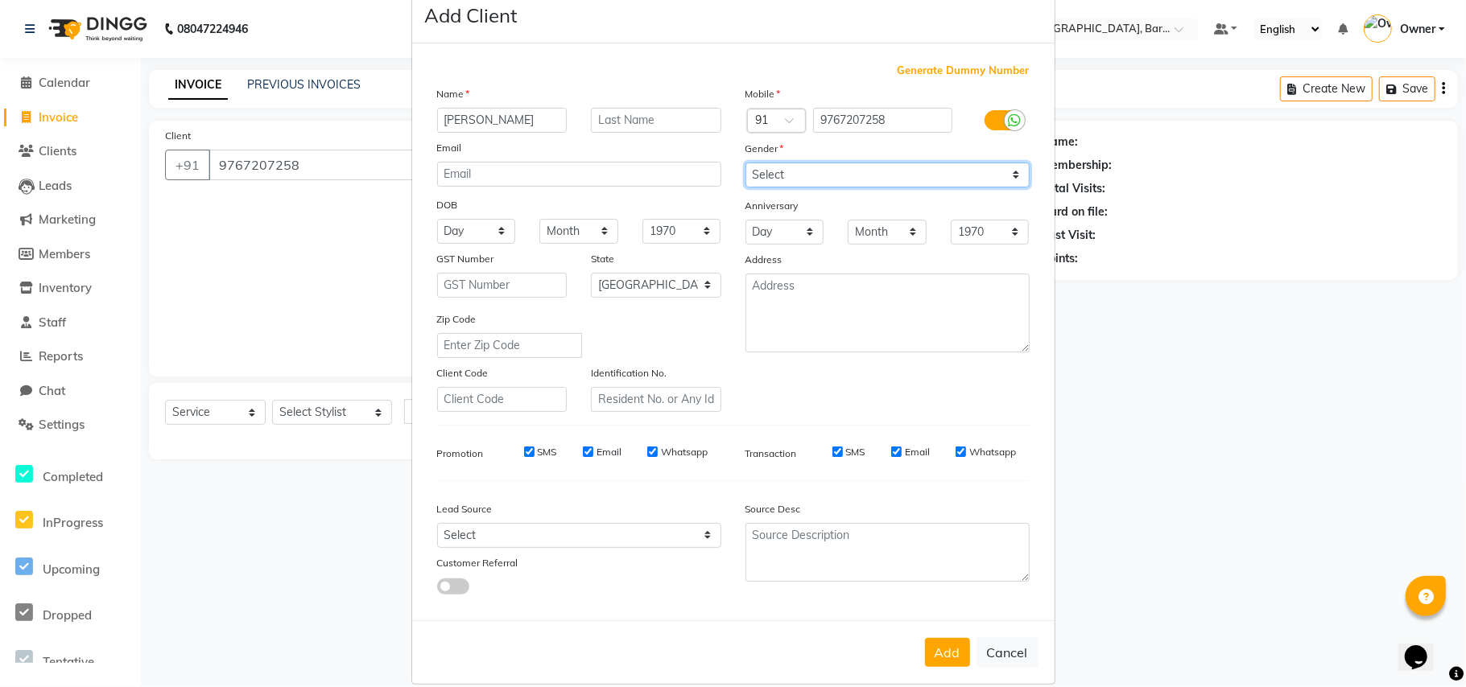
scroll to position [52, 0]
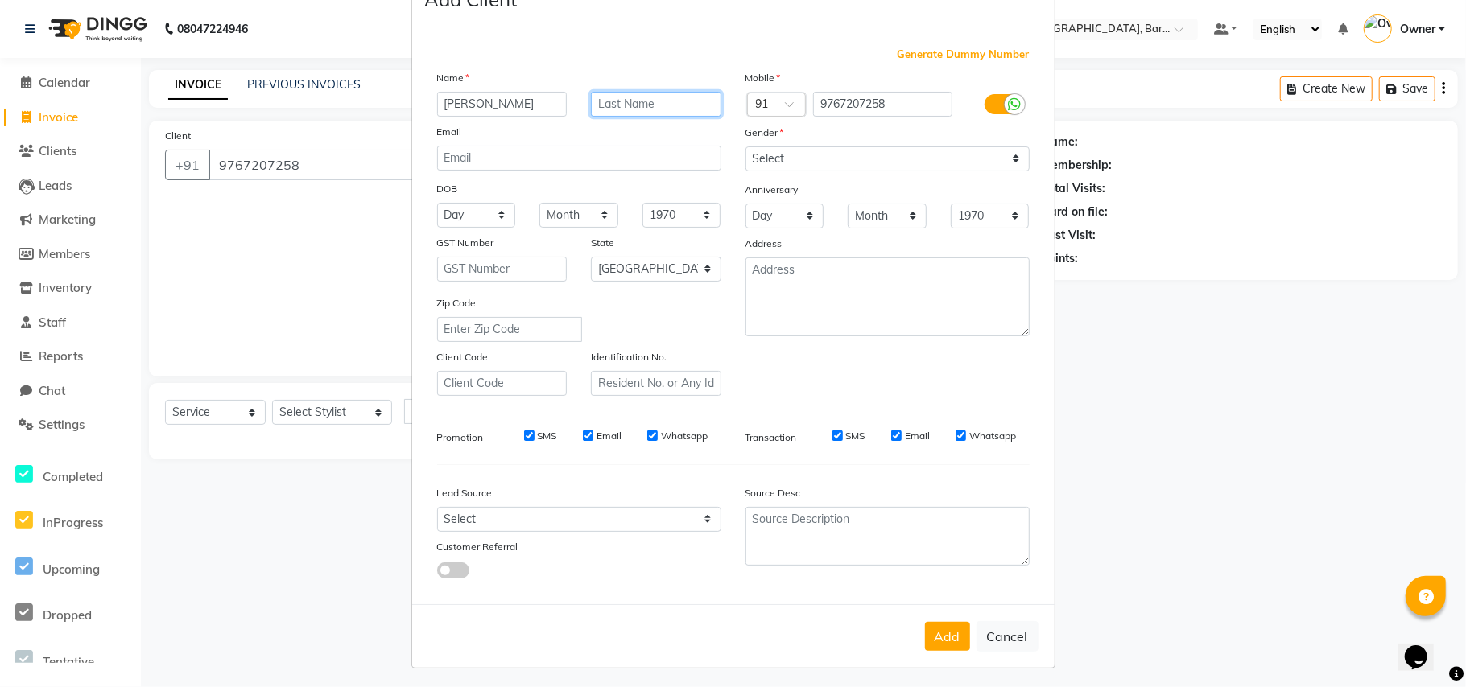
click at [623, 110] on input "text" at bounding box center [656, 104] width 130 height 25
type input "CHINTALWAD"
click at [938, 631] on button "Add" at bounding box center [947, 636] width 45 height 29
select select
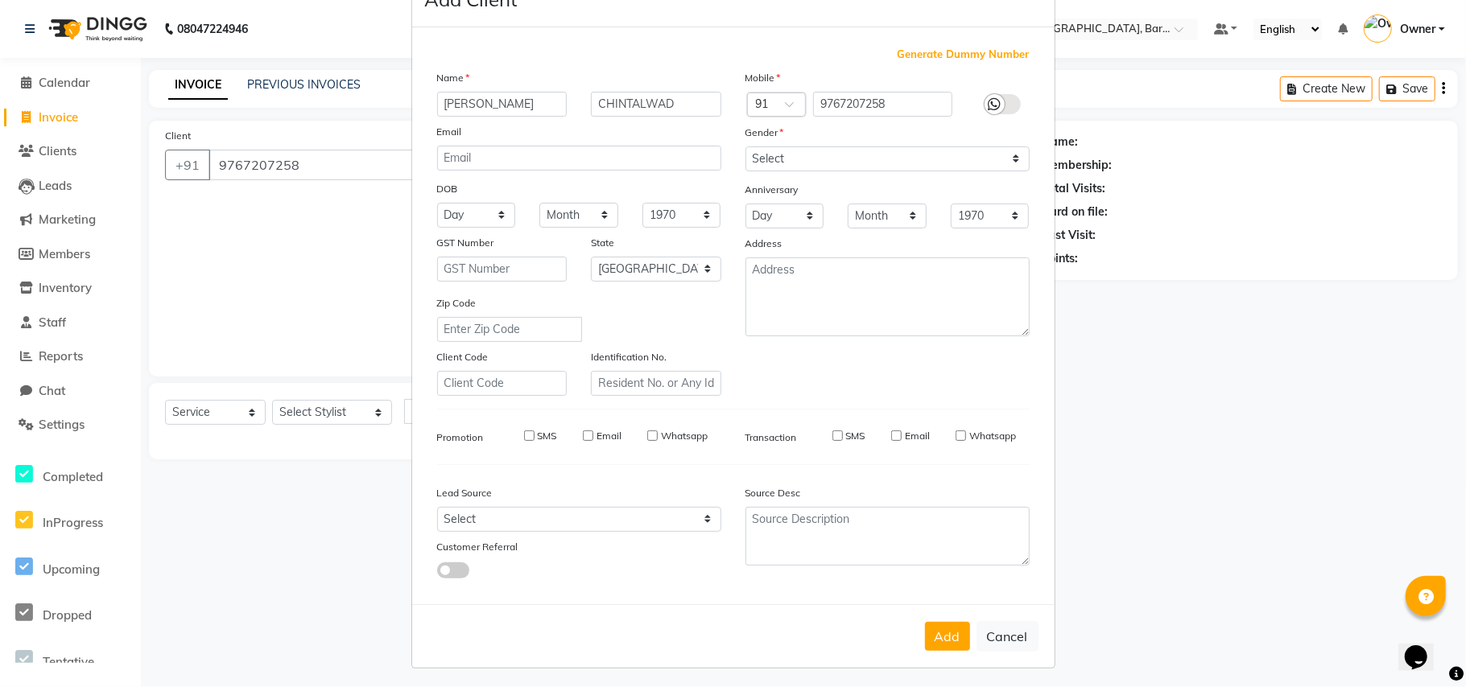
select select
select select "null"
select select
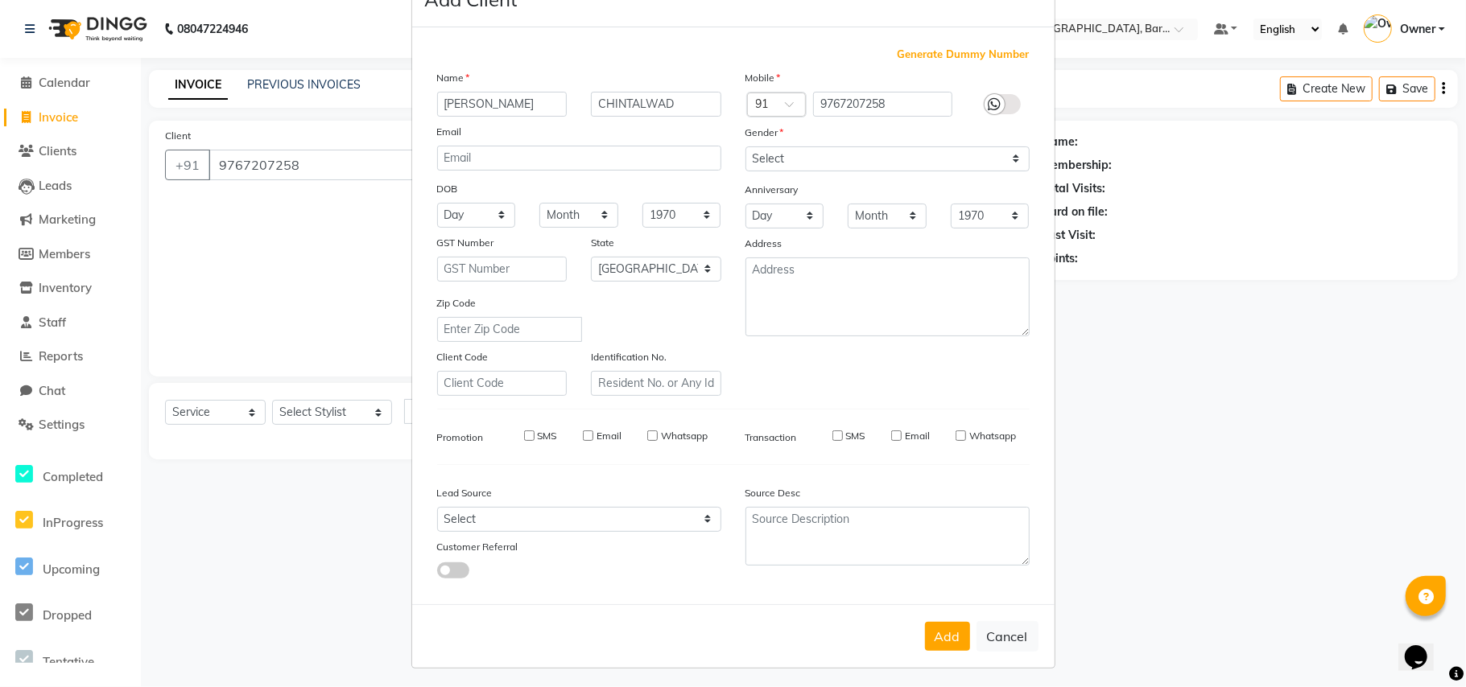
select select
checkbox input "false"
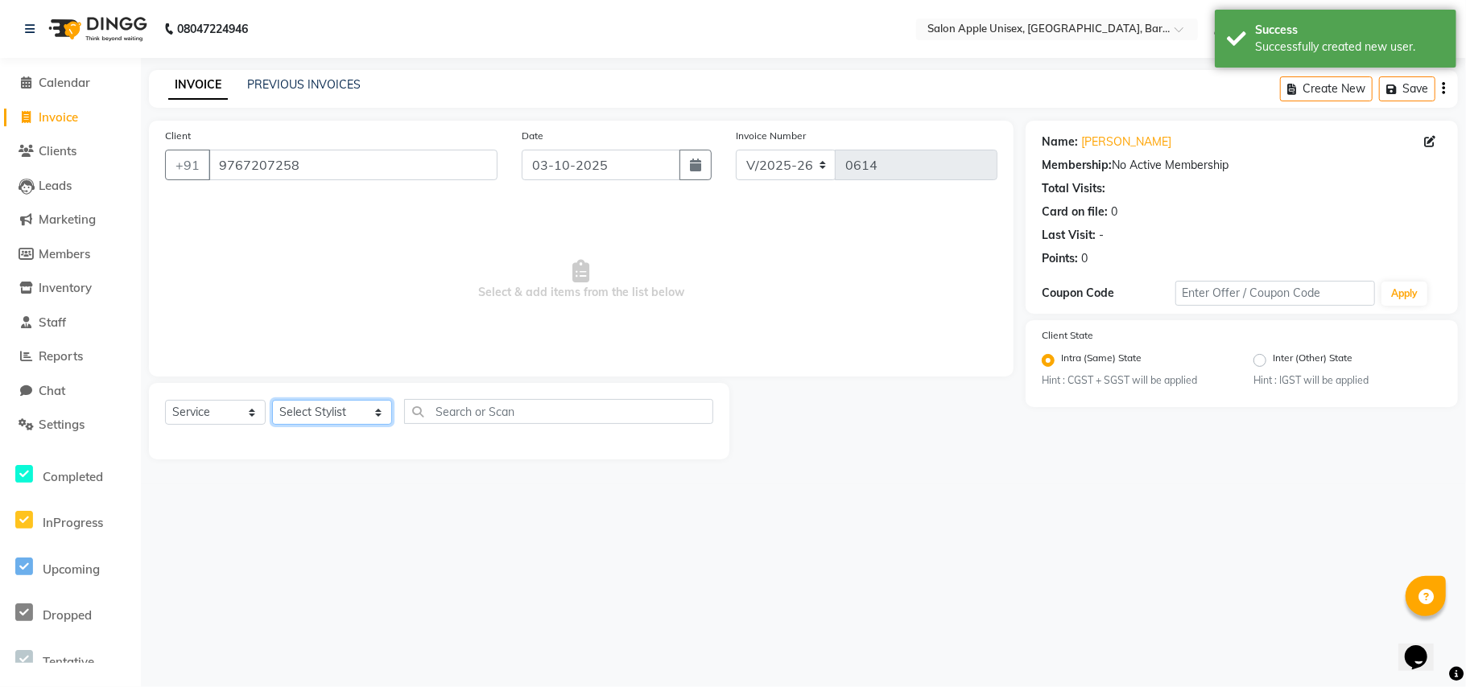
click at [299, 412] on select "Select Stylist [PERSON_NAME] [PERSON_NAME] [PERSON_NAME] [PERSON_NAME] Owner [P…" at bounding box center [332, 412] width 120 height 25
select select "53305"
click at [272, 400] on select "Select Stylist [PERSON_NAME] [PERSON_NAME] [PERSON_NAME] [PERSON_NAME] Owner [P…" at bounding box center [332, 412] width 120 height 25
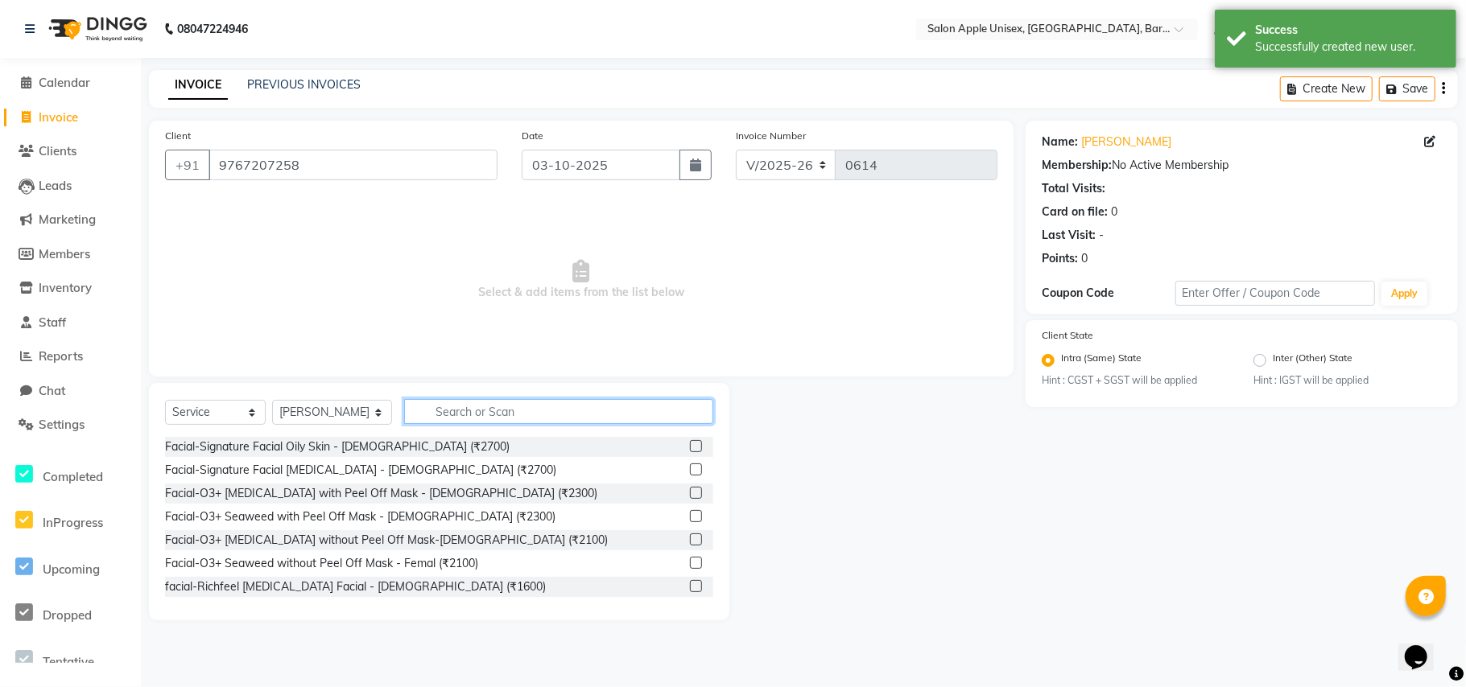
click at [406, 411] on input "text" at bounding box center [558, 411] width 309 height 25
drag, startPoint x: 449, startPoint y: 413, endPoint x: 452, endPoint y: 423, distance: 10.7
click at [449, 414] on input "text" at bounding box center [558, 411] width 309 height 25
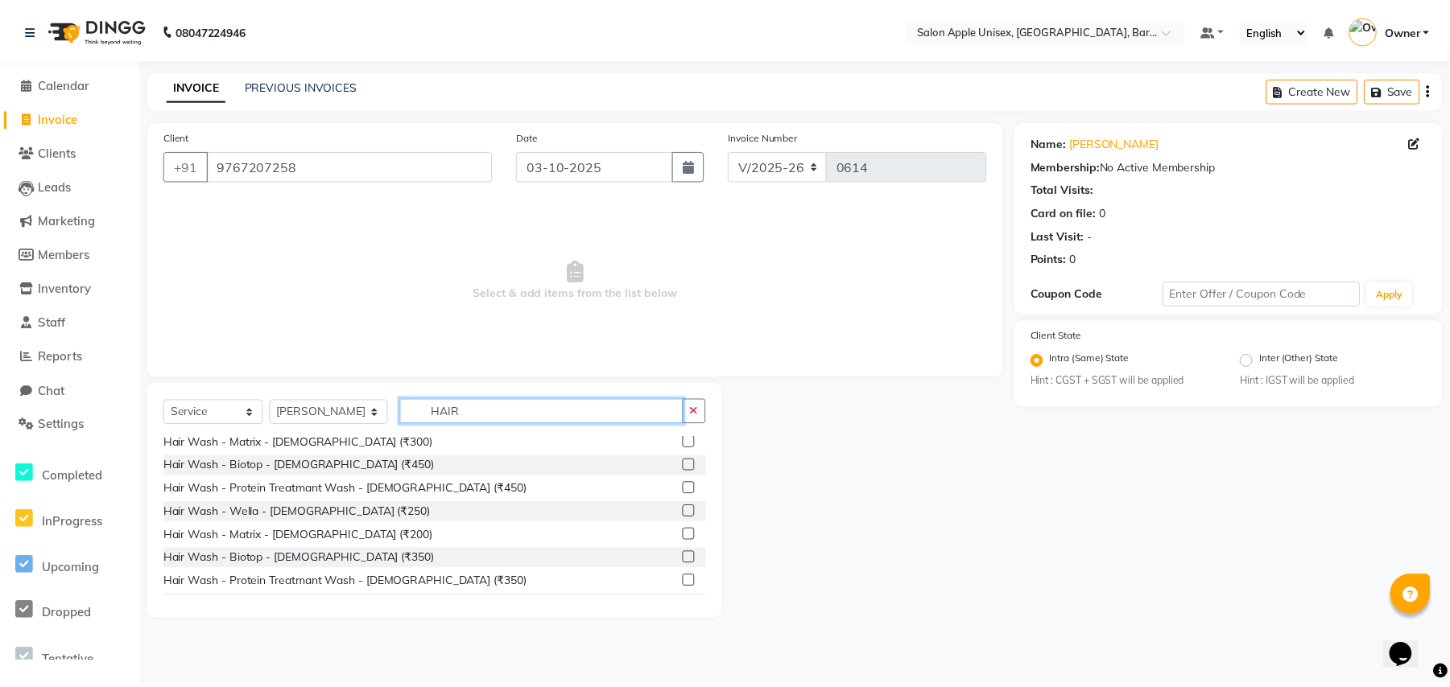
scroll to position [0, 0]
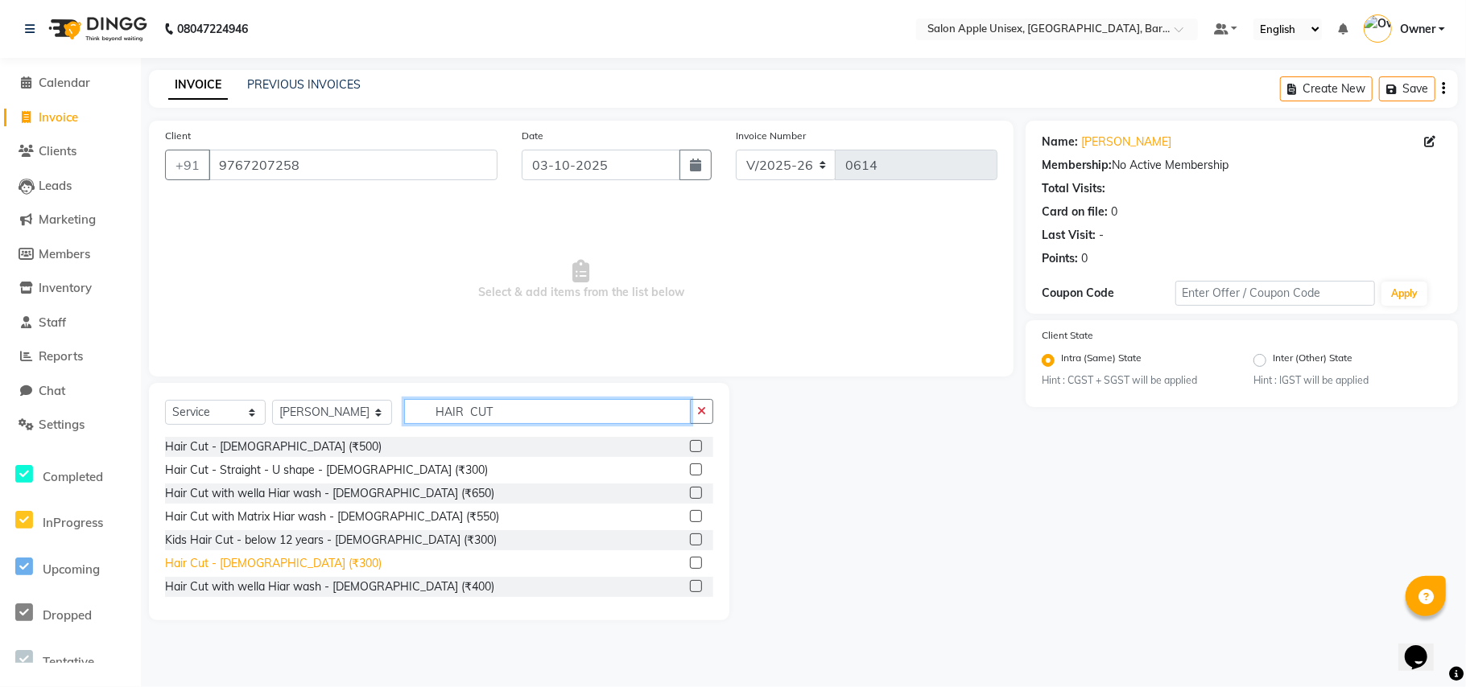
type input "HAIR CUT"
click at [221, 562] on div "Hair Cut - [DEMOGRAPHIC_DATA] (₹300)" at bounding box center [273, 563] width 217 height 17
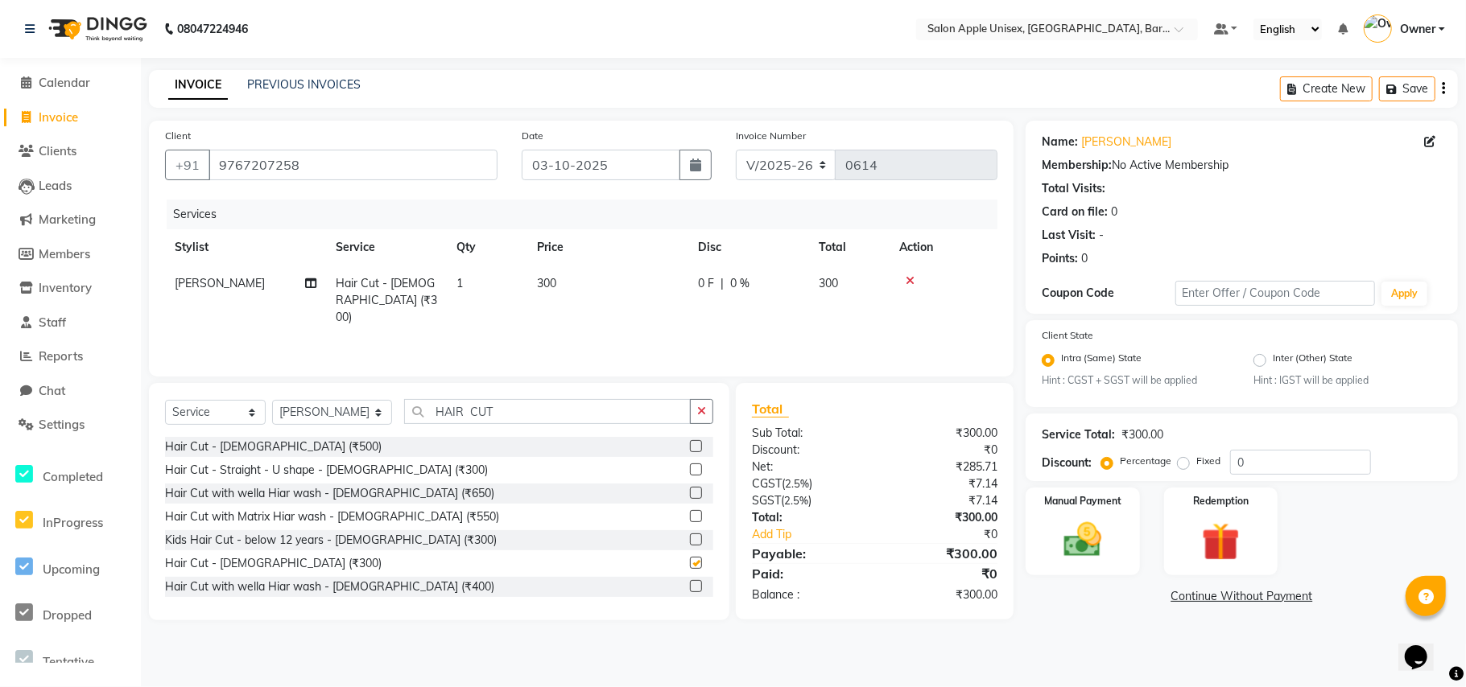
checkbox input "false"
drag, startPoint x: 258, startPoint y: 409, endPoint x: 233, endPoint y: 410, distance: 25.0
drag, startPoint x: 233, startPoint y: 410, endPoint x: 474, endPoint y: 433, distance: 241.8
click at [477, 468] on div "Hair Cut - Straight - U shape - [DEMOGRAPHIC_DATA] (₹300)" at bounding box center [439, 470] width 548 height 20
drag, startPoint x: 499, startPoint y: 406, endPoint x: 380, endPoint y: 435, distance: 122.6
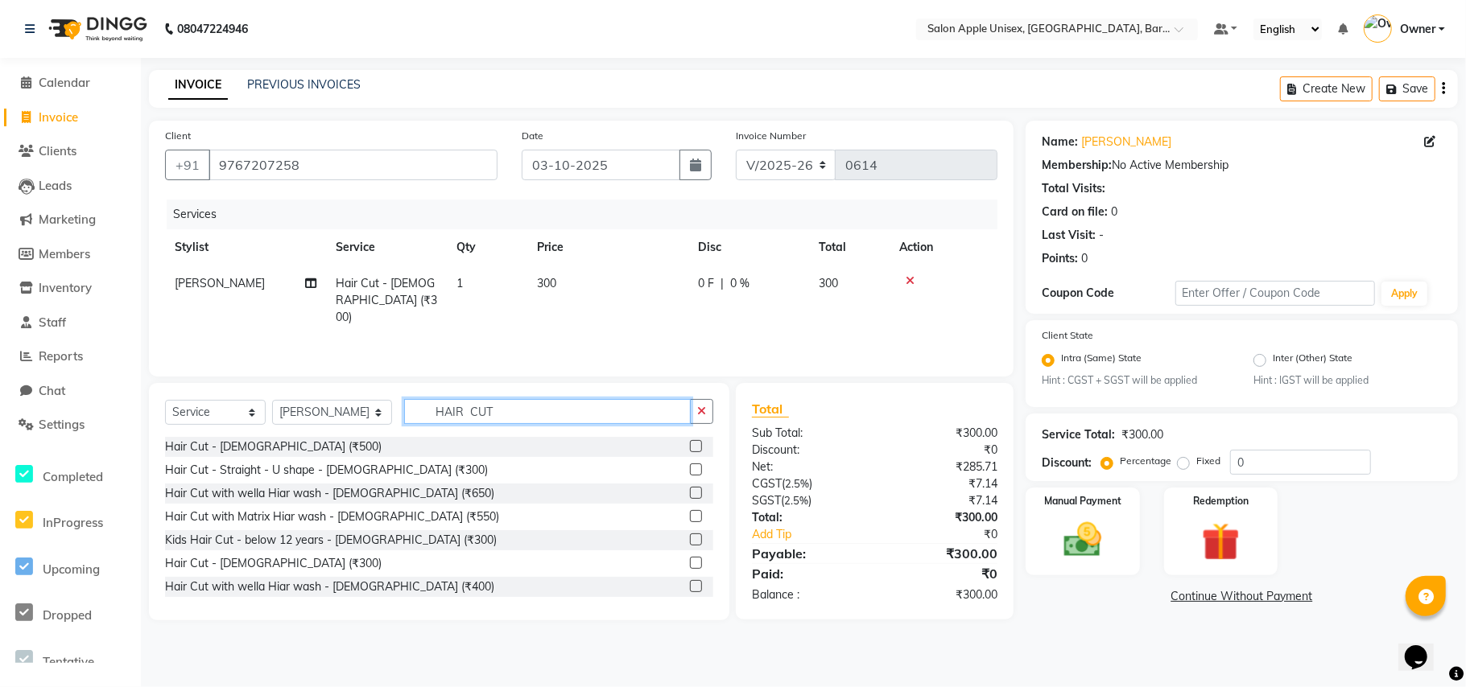
click at [380, 435] on div "Select Service Product Membership Package Voucher Prepaid Gift Card Select Styl…" at bounding box center [439, 418] width 548 height 38
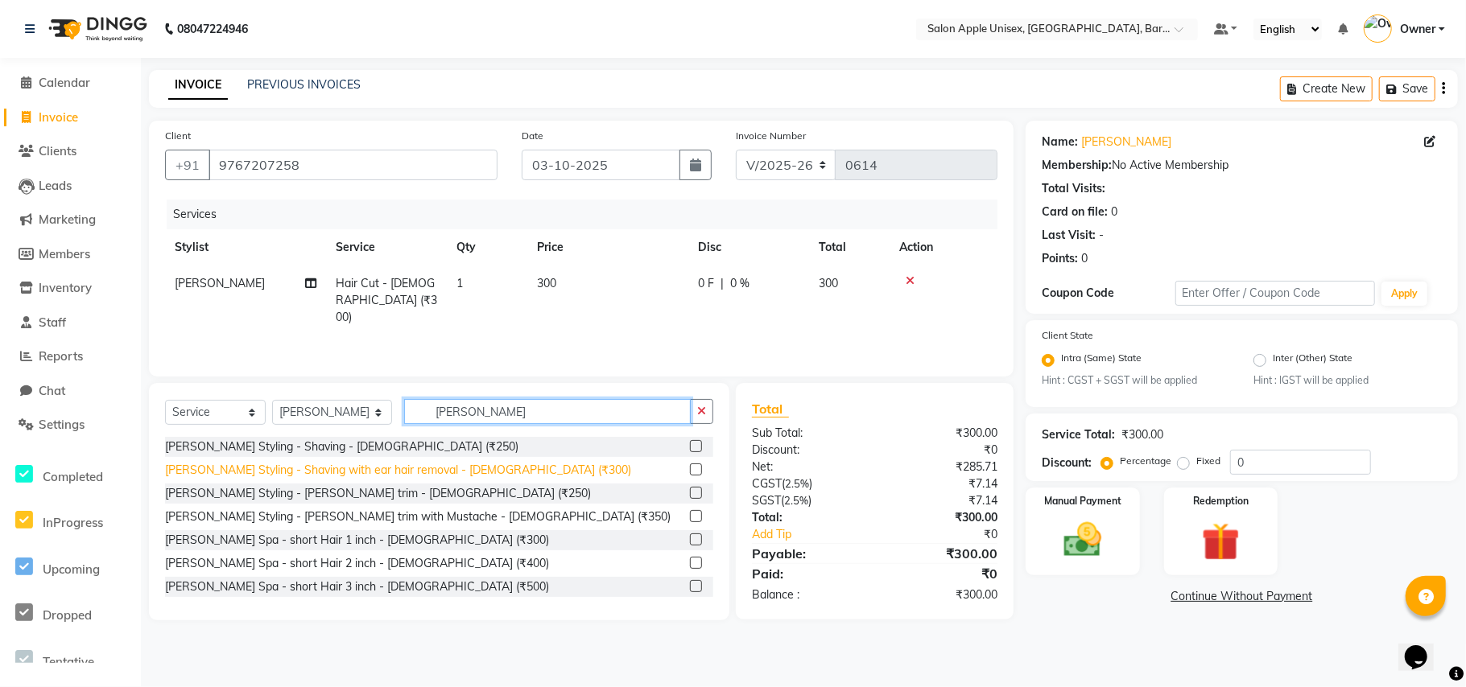
type input "[PERSON_NAME]"
click at [294, 468] on div "[PERSON_NAME] Styling - Shaving with ear hair removal - [DEMOGRAPHIC_DATA] (₹30…" at bounding box center [398, 470] width 466 height 17
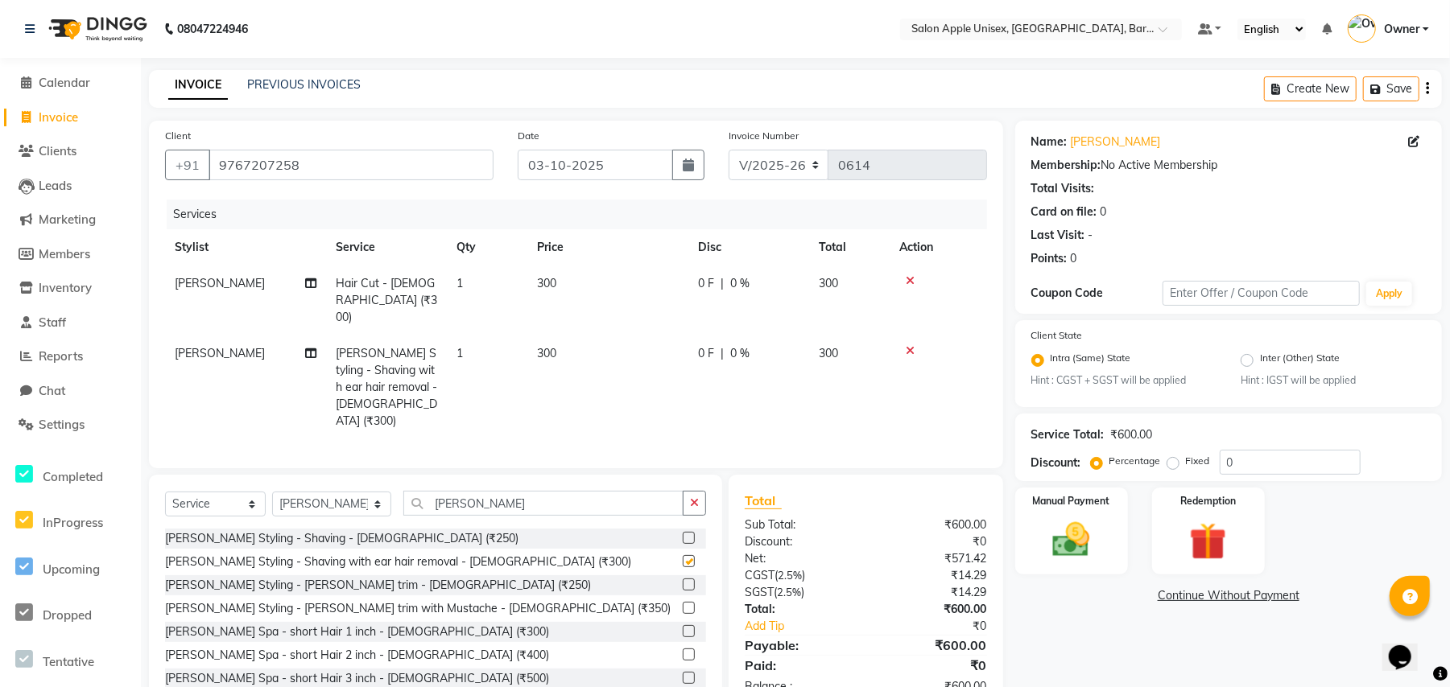
checkbox input "false"
click at [349, 530] on div "[PERSON_NAME] Styling - Shaving - [DEMOGRAPHIC_DATA] (₹250)" at bounding box center [341, 538] width 353 height 17
checkbox input "false"
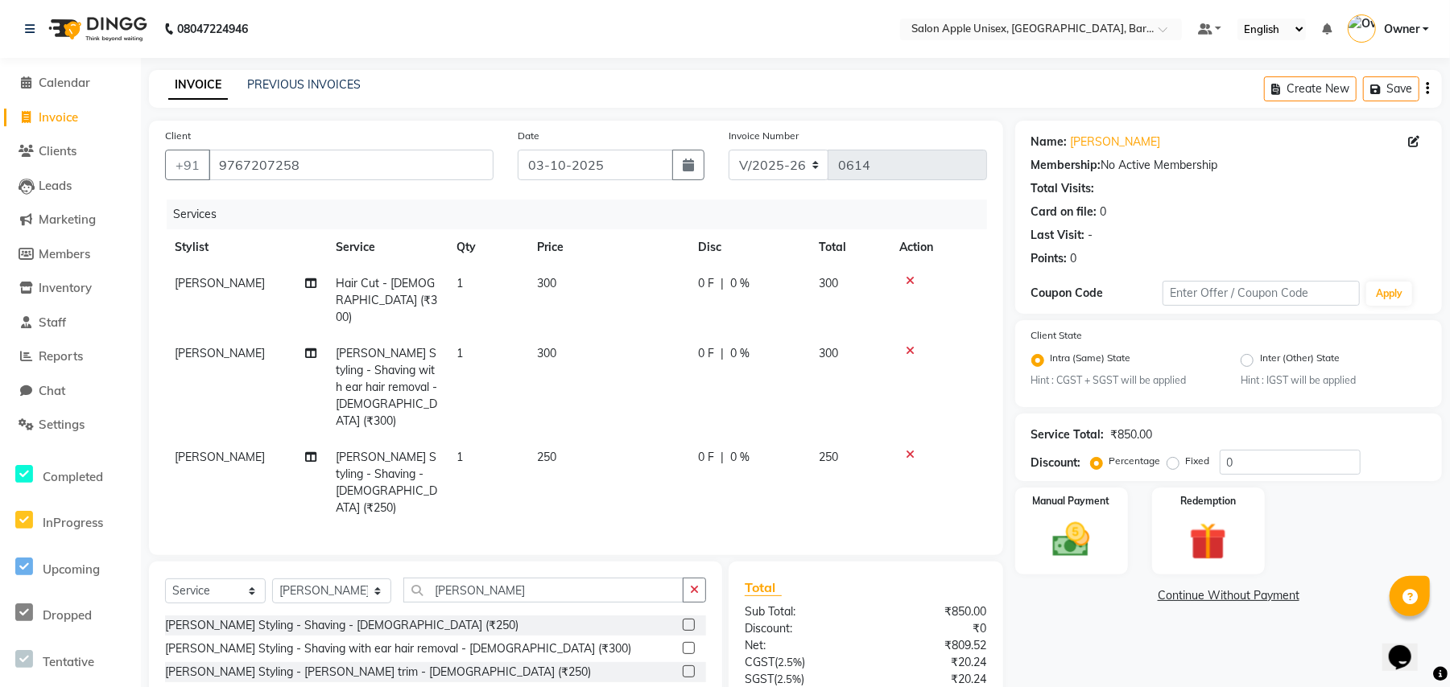
click at [909, 345] on icon at bounding box center [910, 350] width 9 height 11
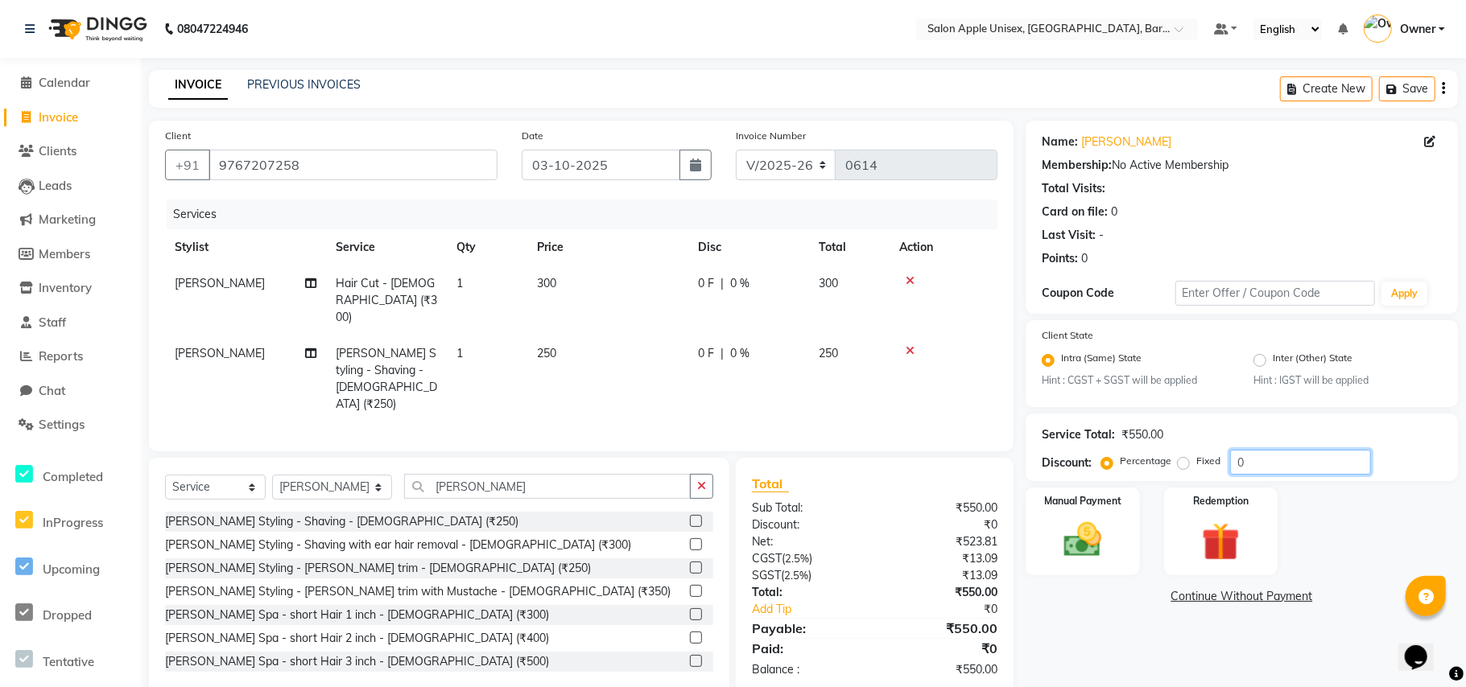
drag, startPoint x: 1278, startPoint y: 461, endPoint x: 1233, endPoint y: 461, distance: 45.1
click at [1233, 461] on input "0" at bounding box center [1300, 462] width 141 height 25
type input "2"
type input "3"
type input "45"
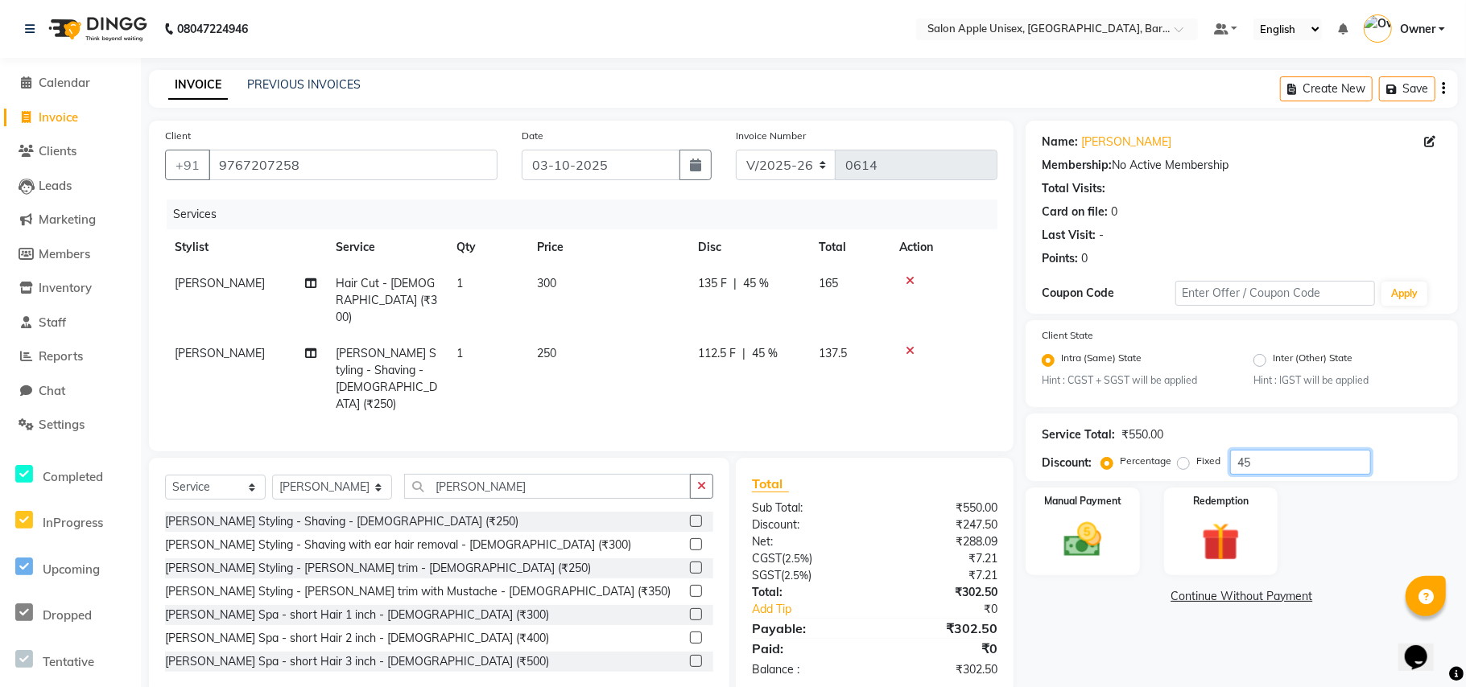
drag, startPoint x: 1263, startPoint y: 461, endPoint x: 1203, endPoint y: 473, distance: 61.6
click at [1203, 473] on div "Percentage Fixed 45" at bounding box center [1237, 462] width 266 height 25
type input "25"
click at [1196, 461] on label "Fixed" at bounding box center [1208, 461] width 24 height 14
click at [1181, 461] on input "Fixed" at bounding box center [1186, 461] width 11 height 11
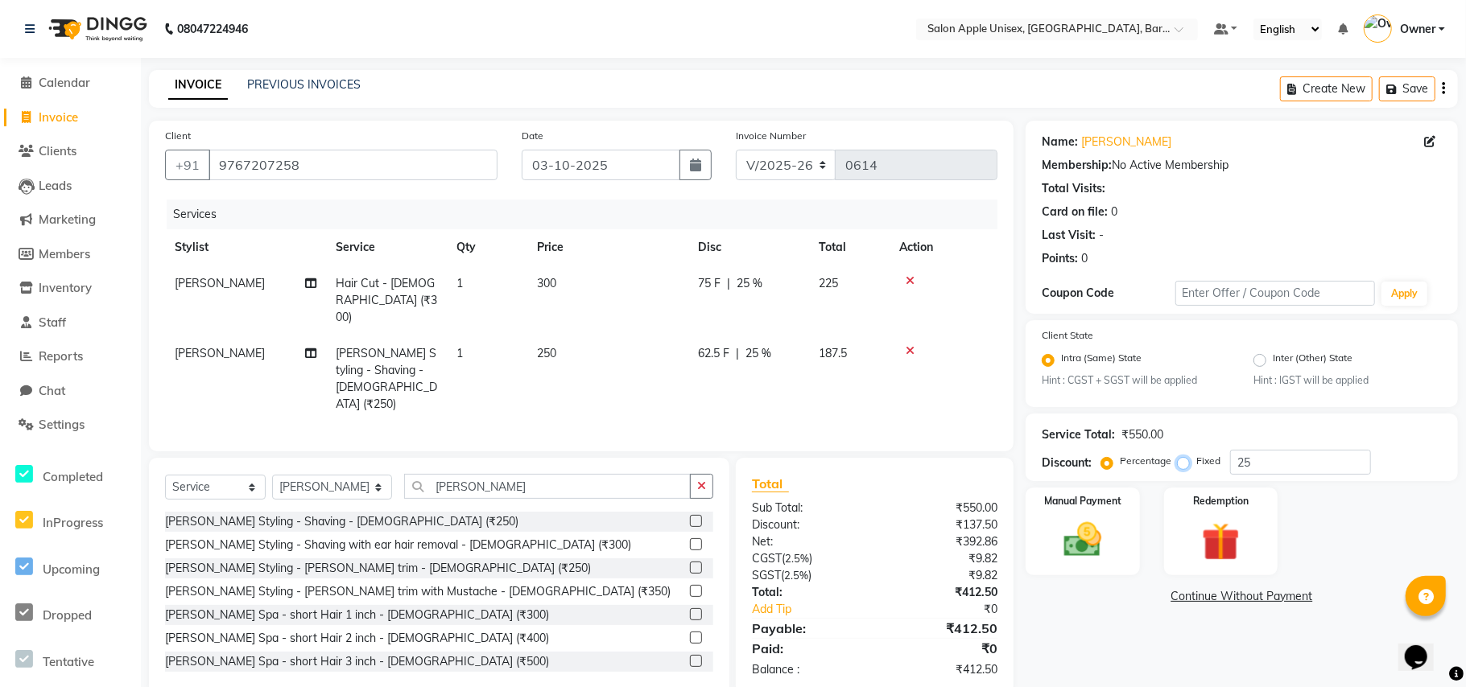
radio input "true"
drag, startPoint x: 1182, startPoint y: 465, endPoint x: 1077, endPoint y: 361, distance: 147.4
click at [1173, 462] on div "Percentage Fixed 25" at bounding box center [1237, 462] width 266 height 25
type input "250"
click at [1067, 531] on img at bounding box center [1082, 540] width 64 height 45
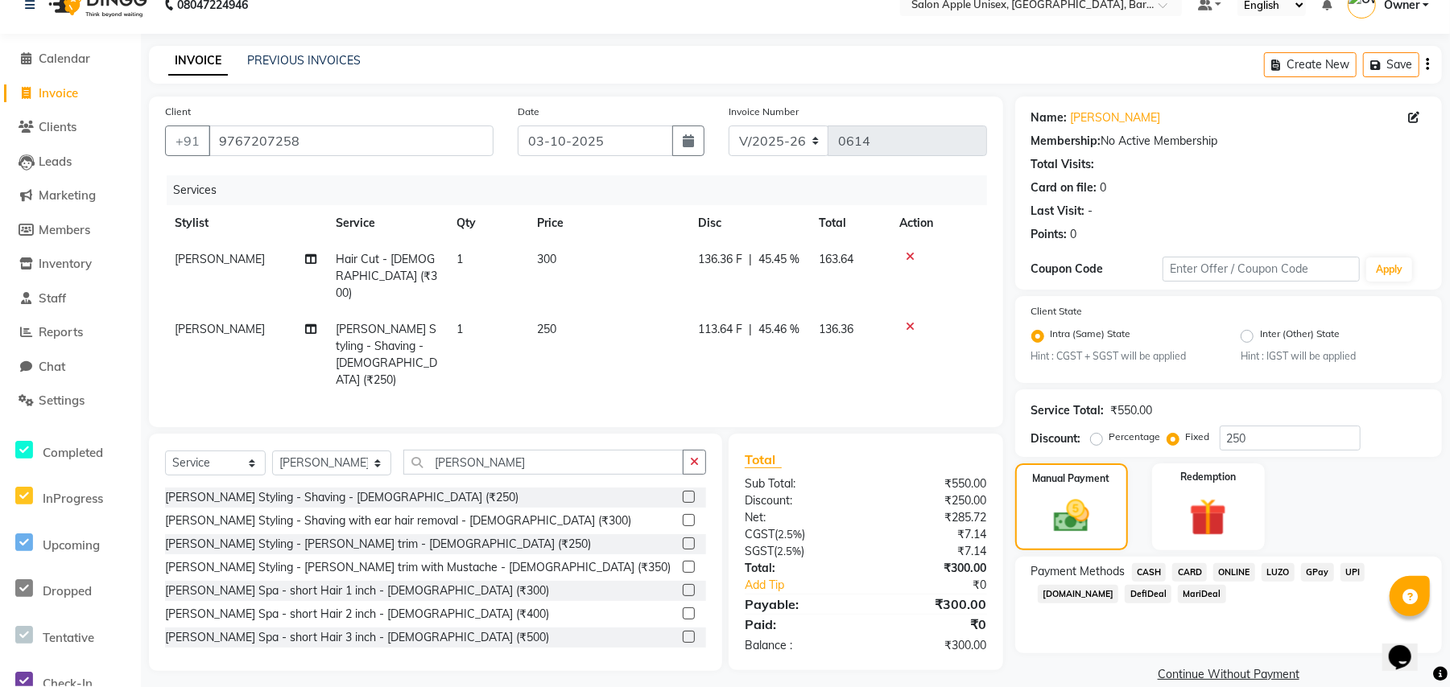
scroll to position [46, 0]
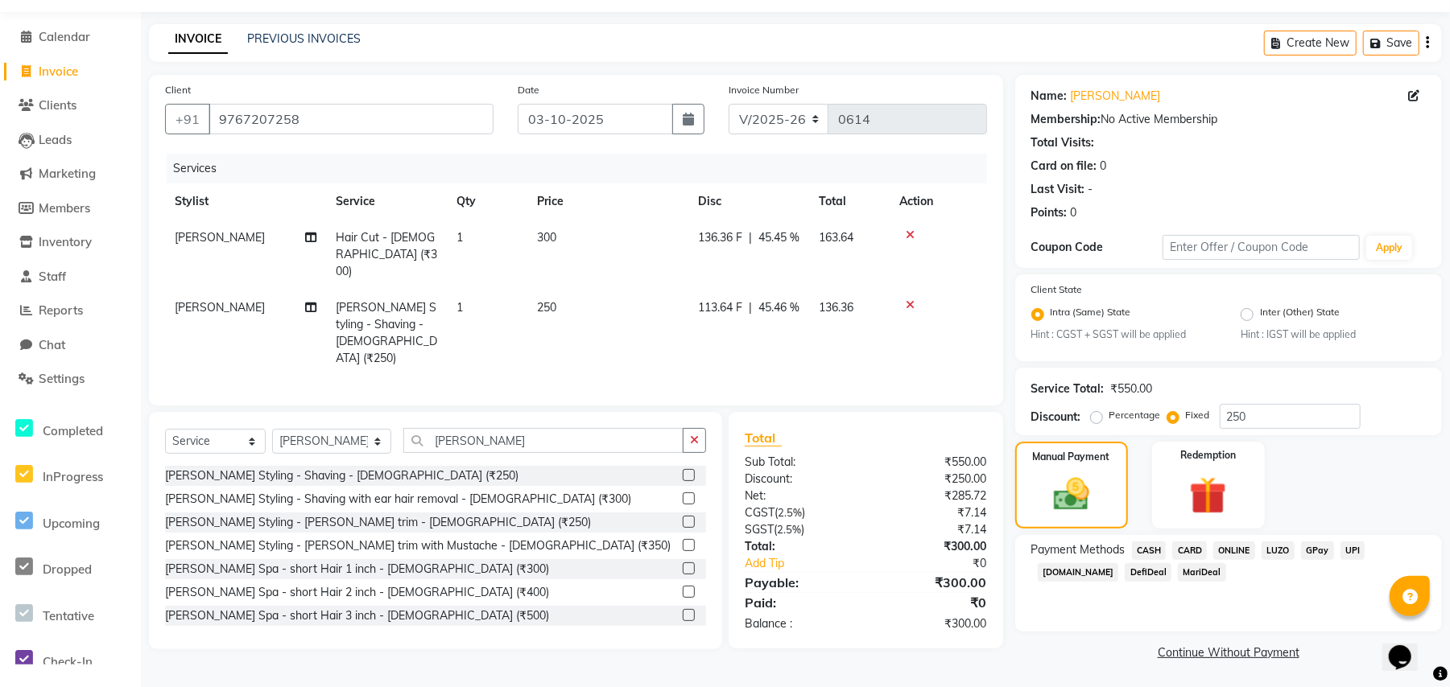
click at [1234, 548] on span "ONLINE" at bounding box center [1234, 551] width 42 height 19
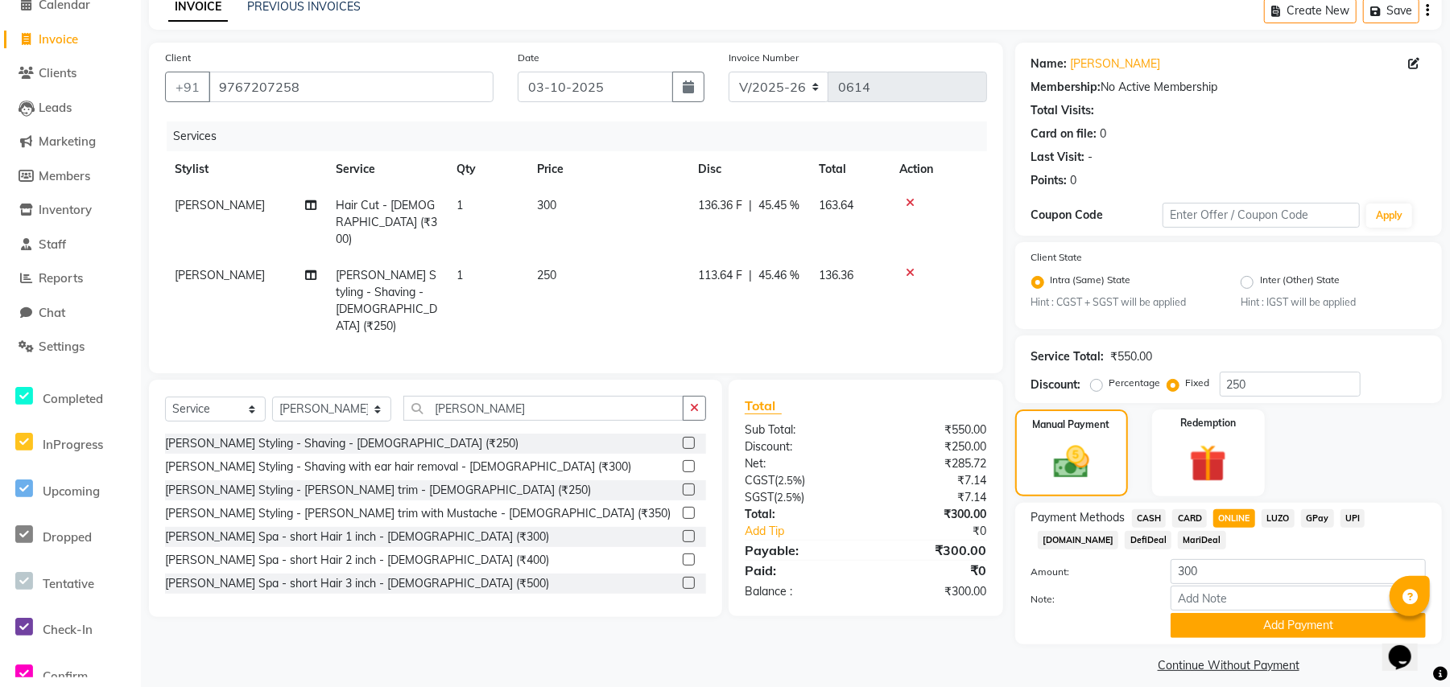
scroll to position [92, 0]
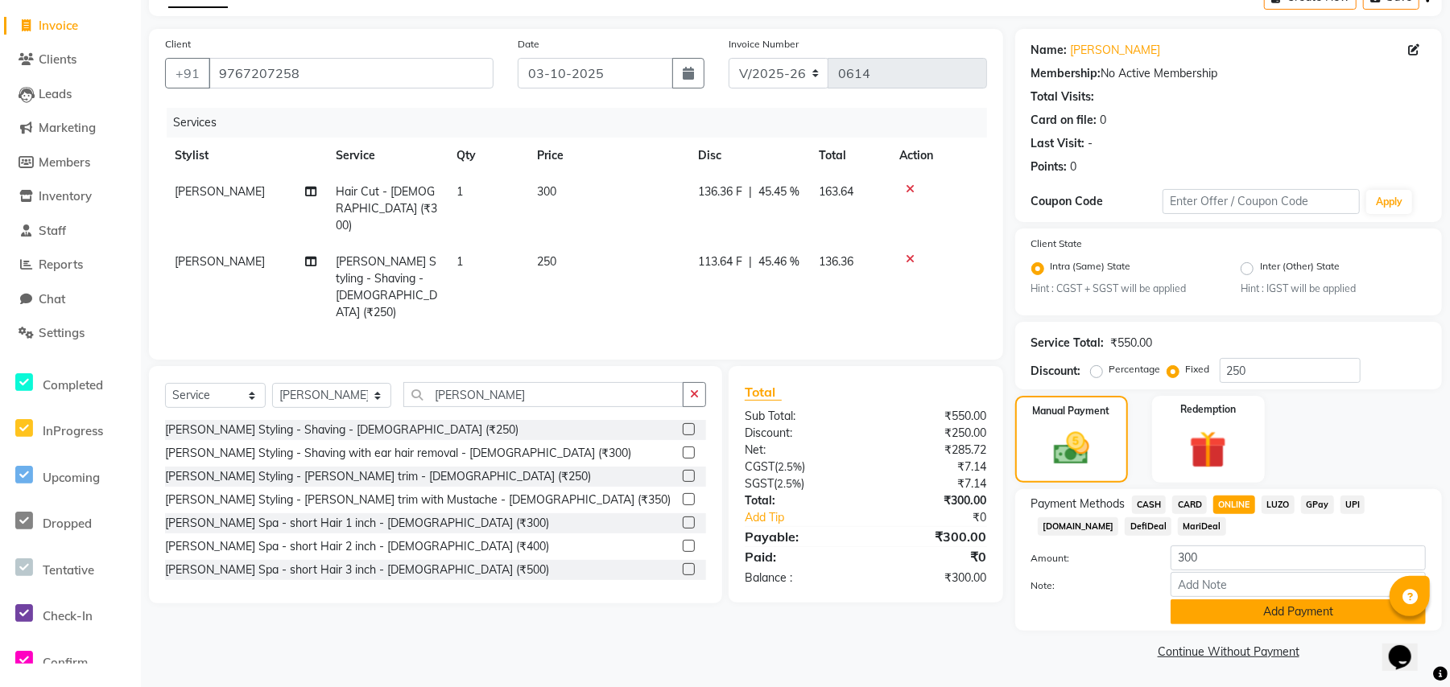
click at [1220, 610] on button "Add Payment" at bounding box center [1297, 612] width 255 height 25
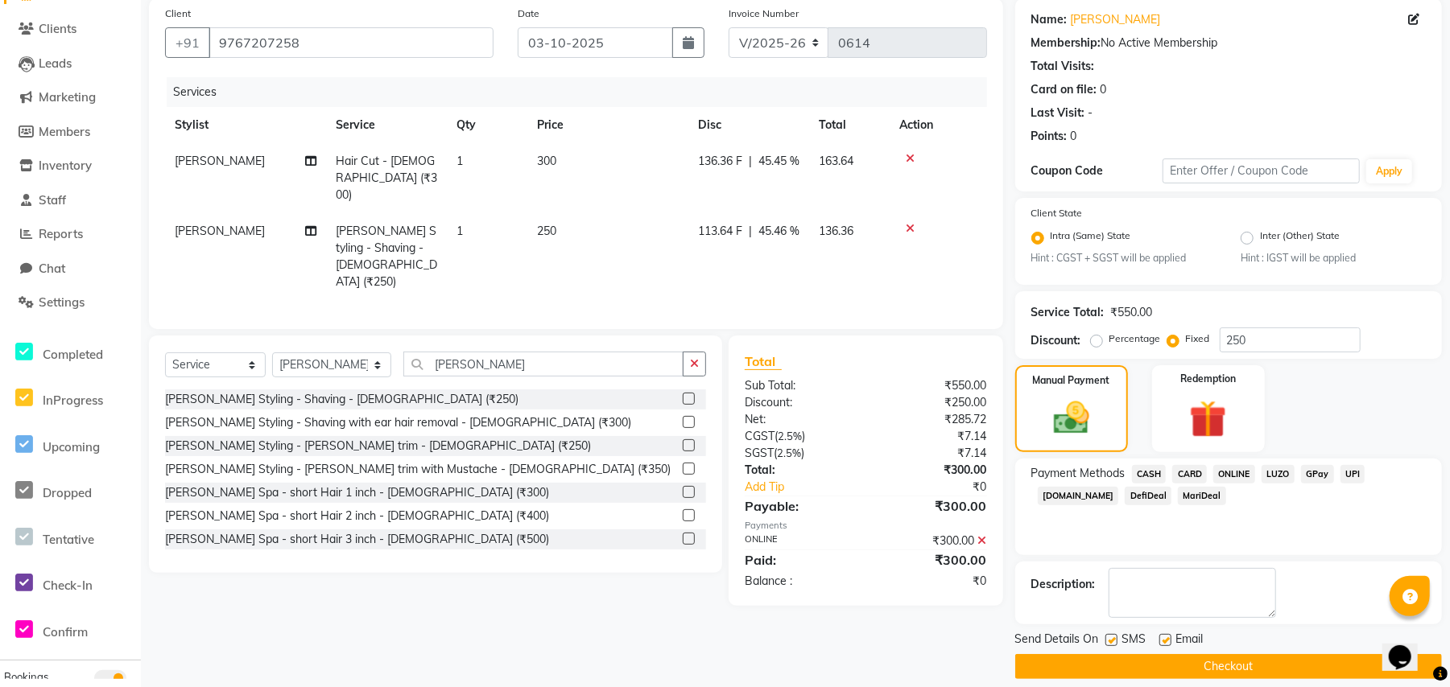
scroll to position [138, 0]
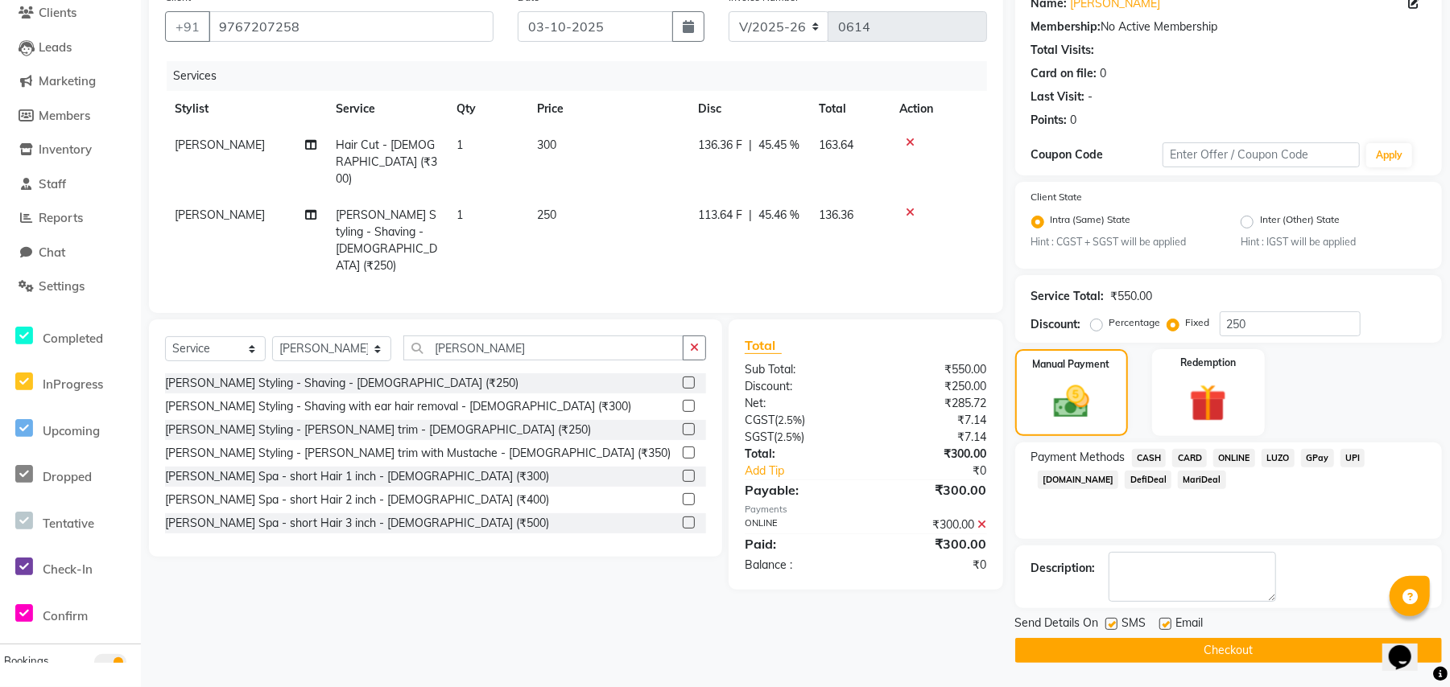
click at [1215, 655] on button "Checkout" at bounding box center [1228, 650] width 427 height 25
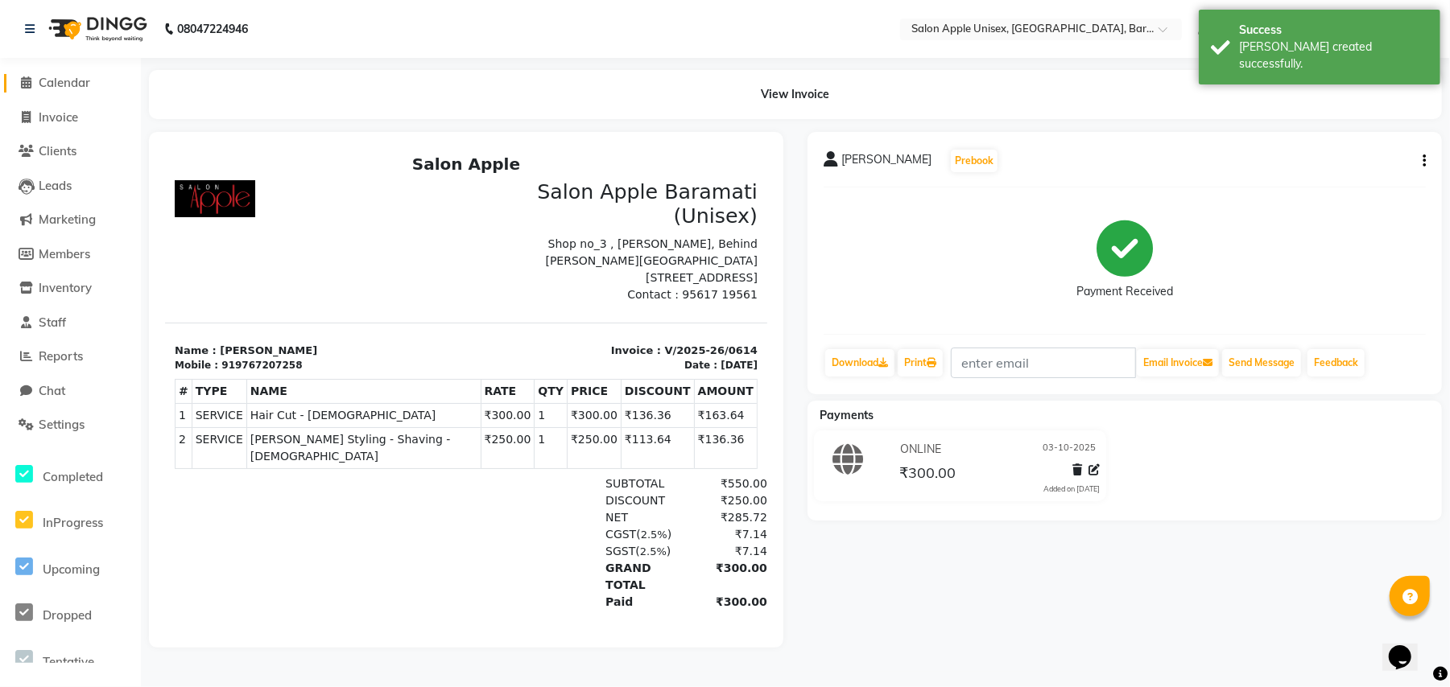
click at [52, 85] on span "Calendar" at bounding box center [65, 82] width 52 height 15
